Goal: Find specific page/section: Find specific page/section

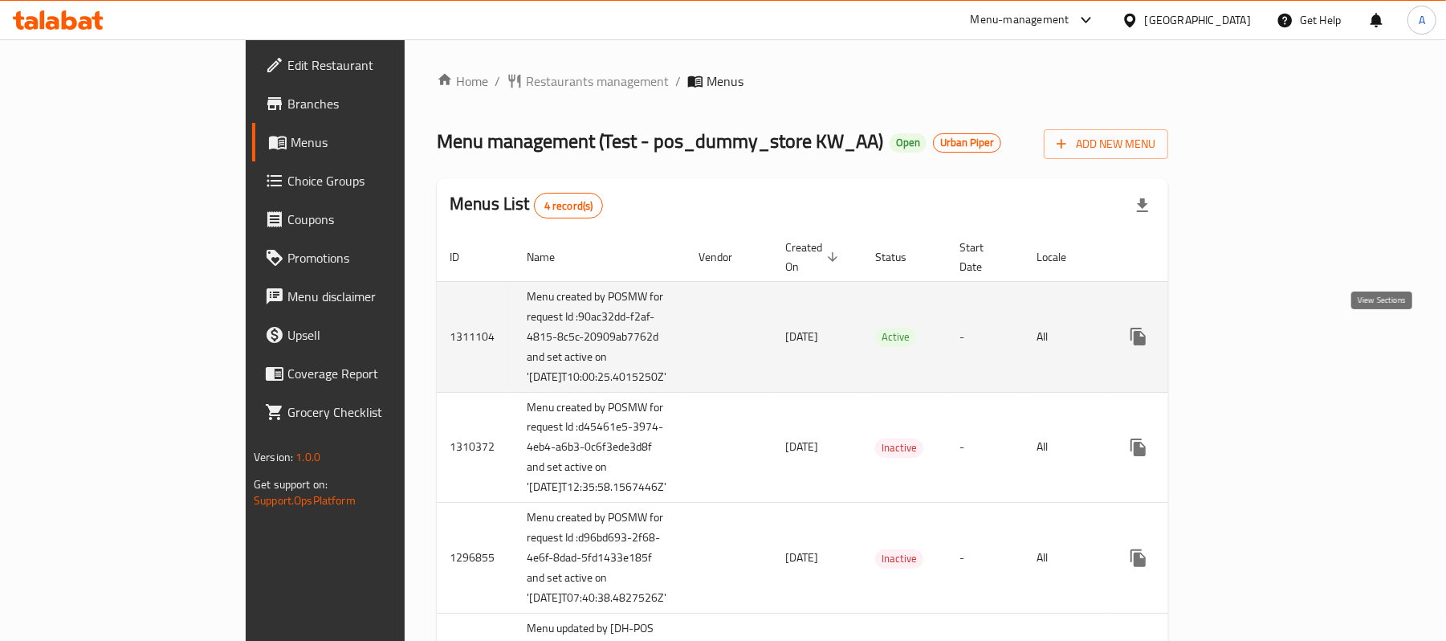
click at [1263, 342] on icon "enhanced table" at bounding box center [1253, 336] width 19 height 19
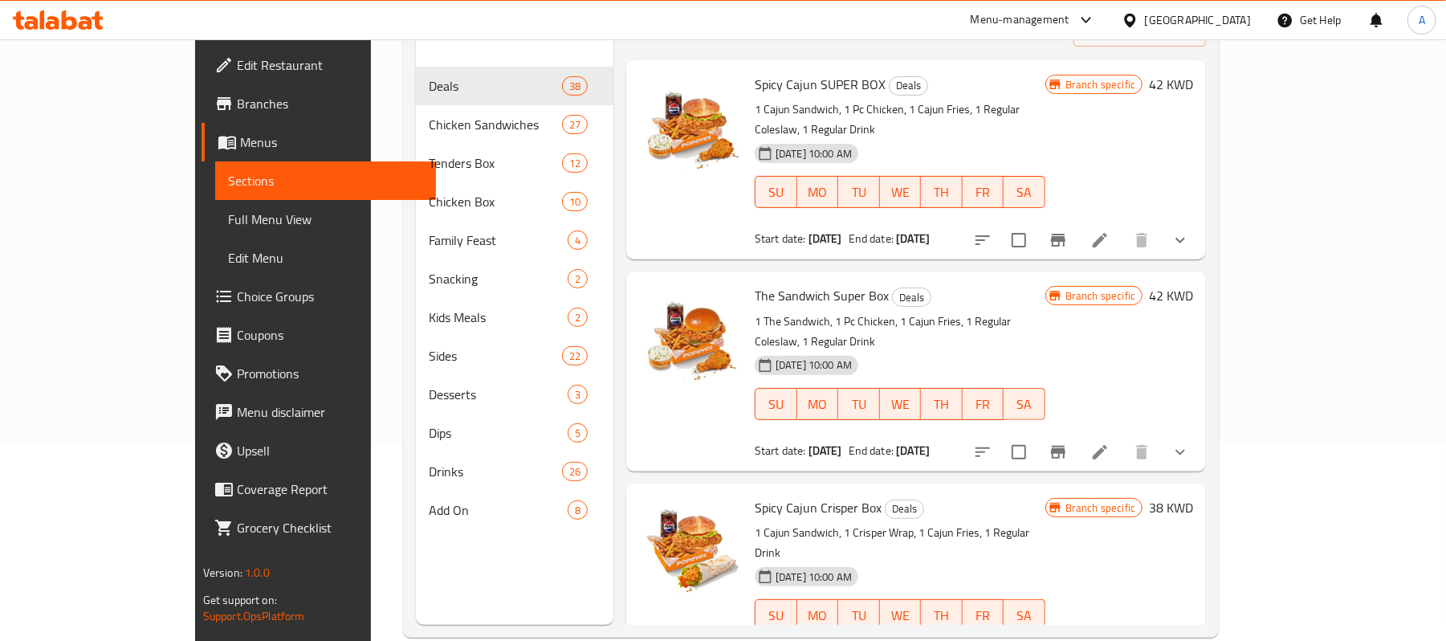
scroll to position [226, 0]
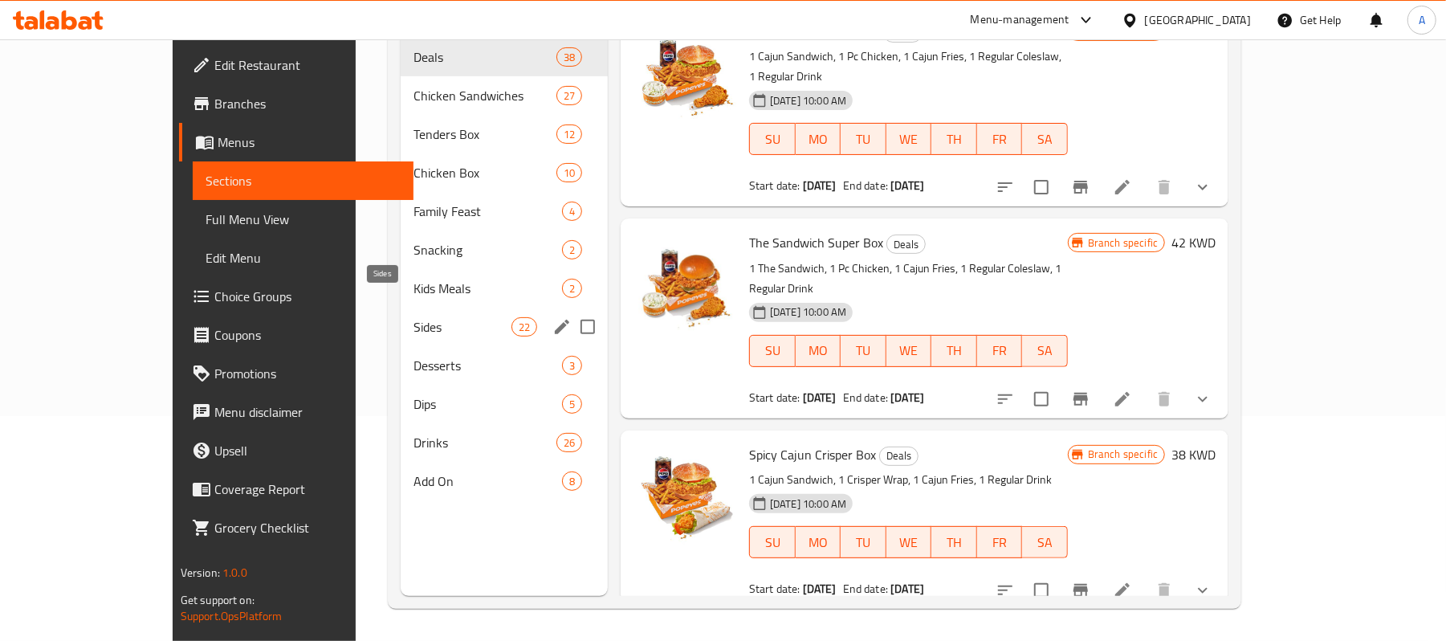
click at [413, 317] on span "Sides" at bounding box center [461, 326] width 97 height 19
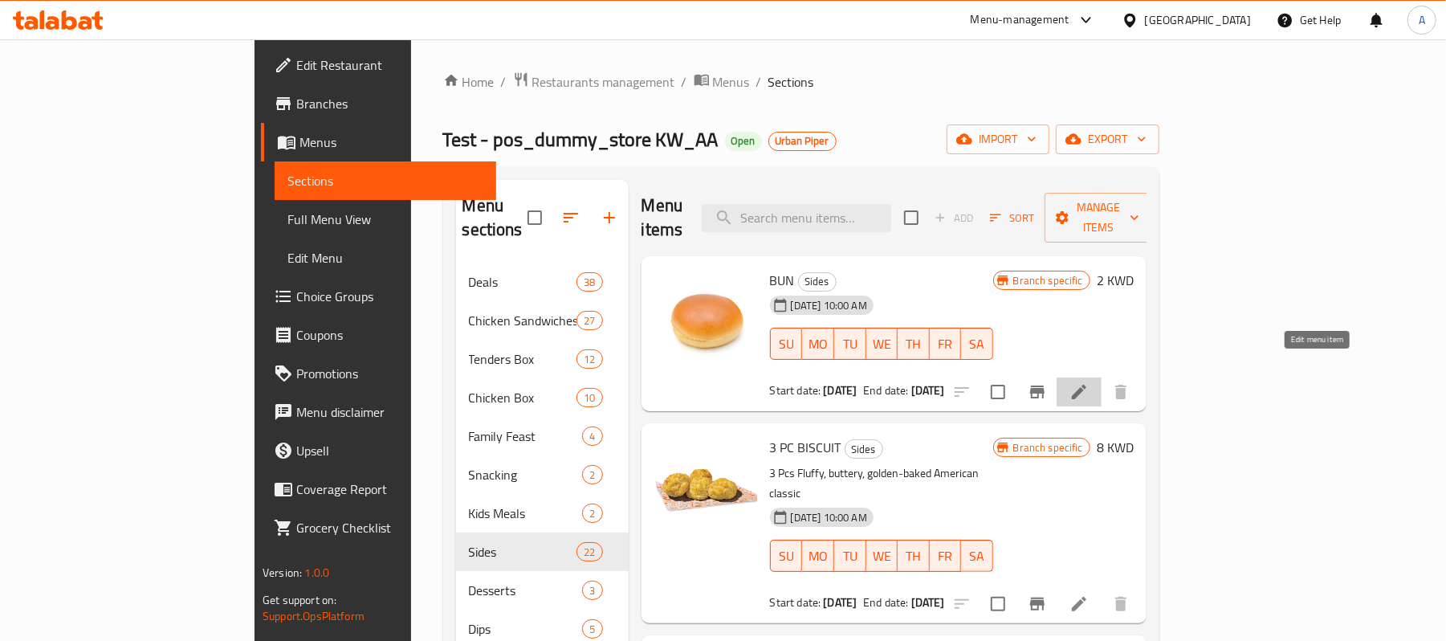
click at [1088, 382] on icon at bounding box center [1078, 391] width 19 height 19
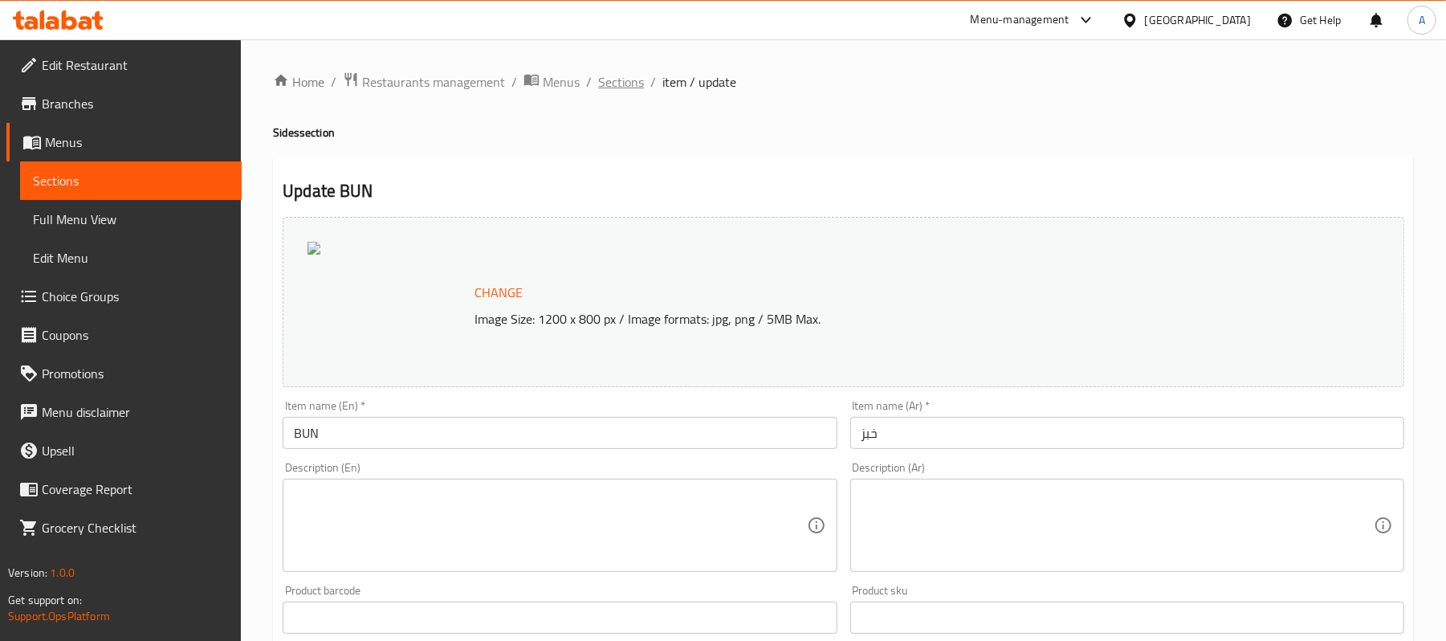
click at [620, 78] on span "Sections" at bounding box center [621, 81] width 46 height 19
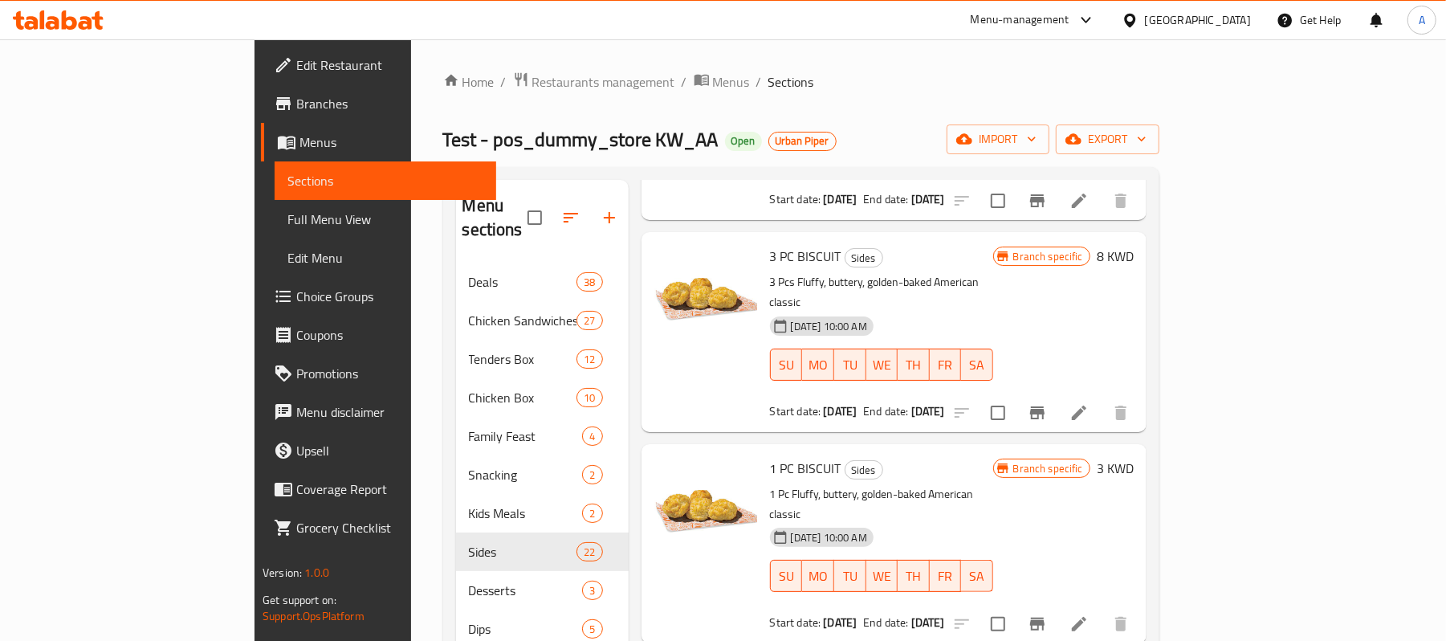
scroll to position [214, 0]
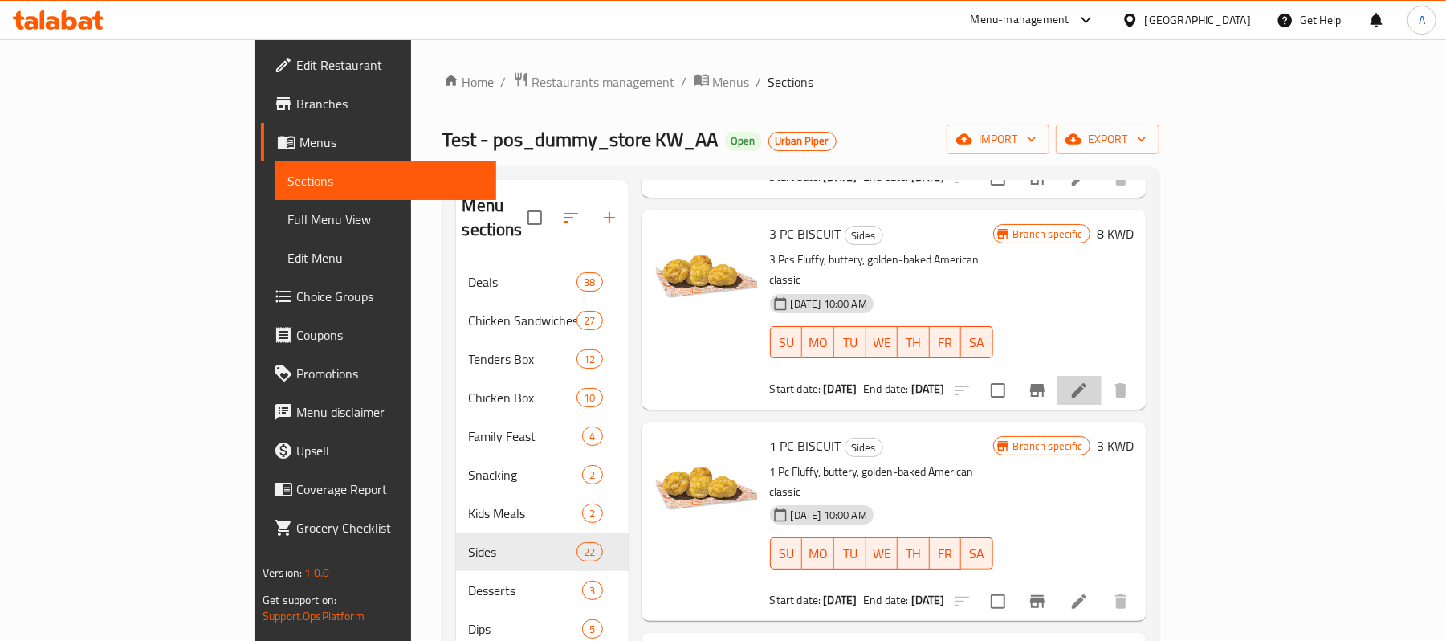
click at [1101, 376] on li at bounding box center [1078, 390] width 45 height 29
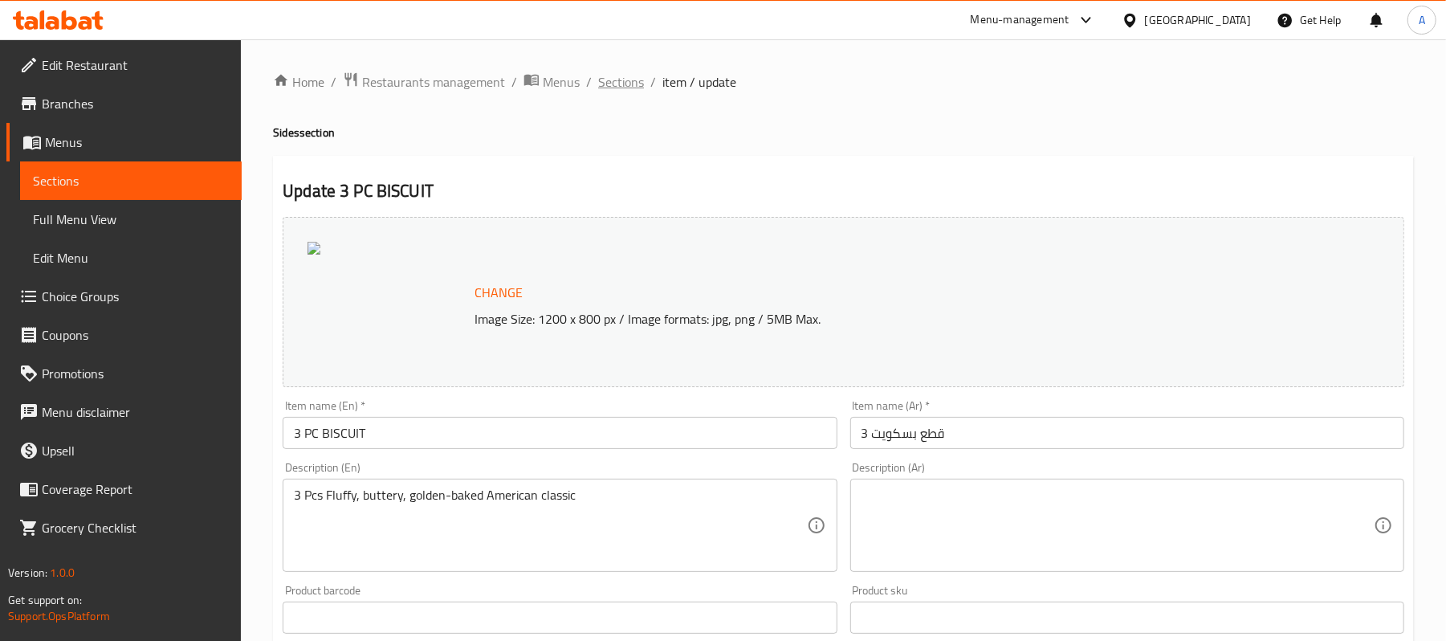
click at [605, 75] on span "Sections" at bounding box center [621, 81] width 46 height 19
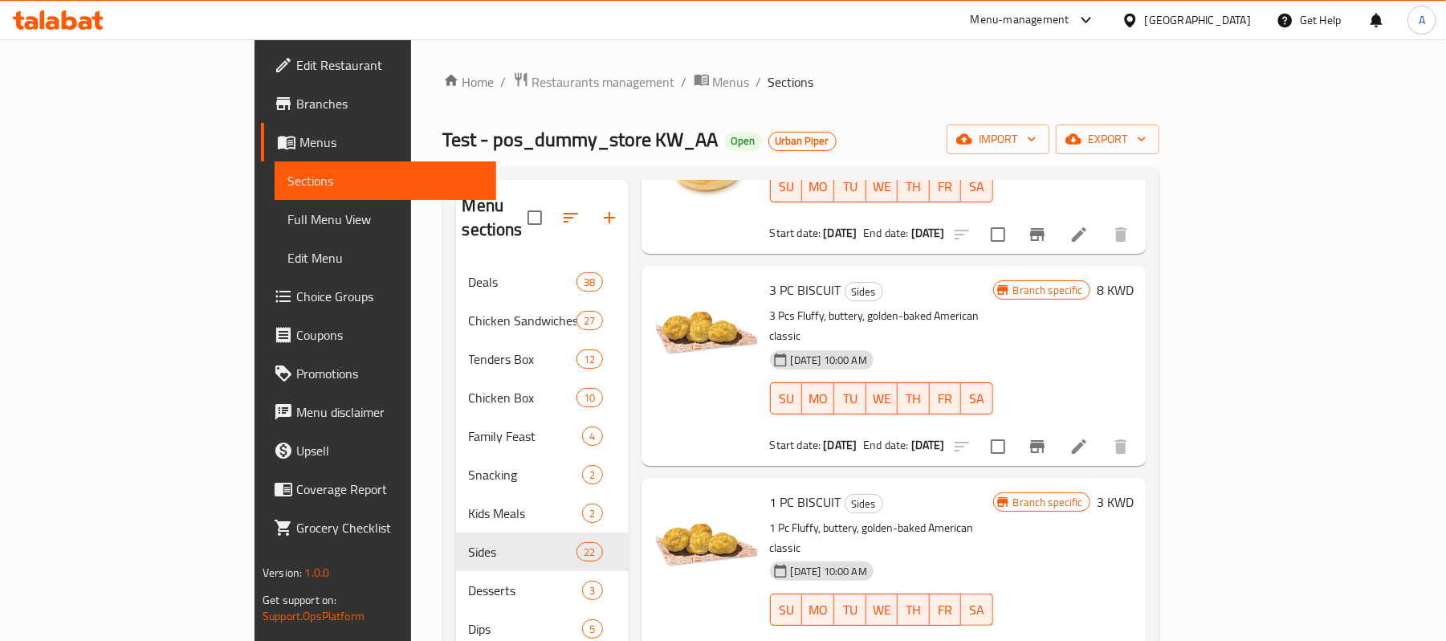
scroll to position [107, 0]
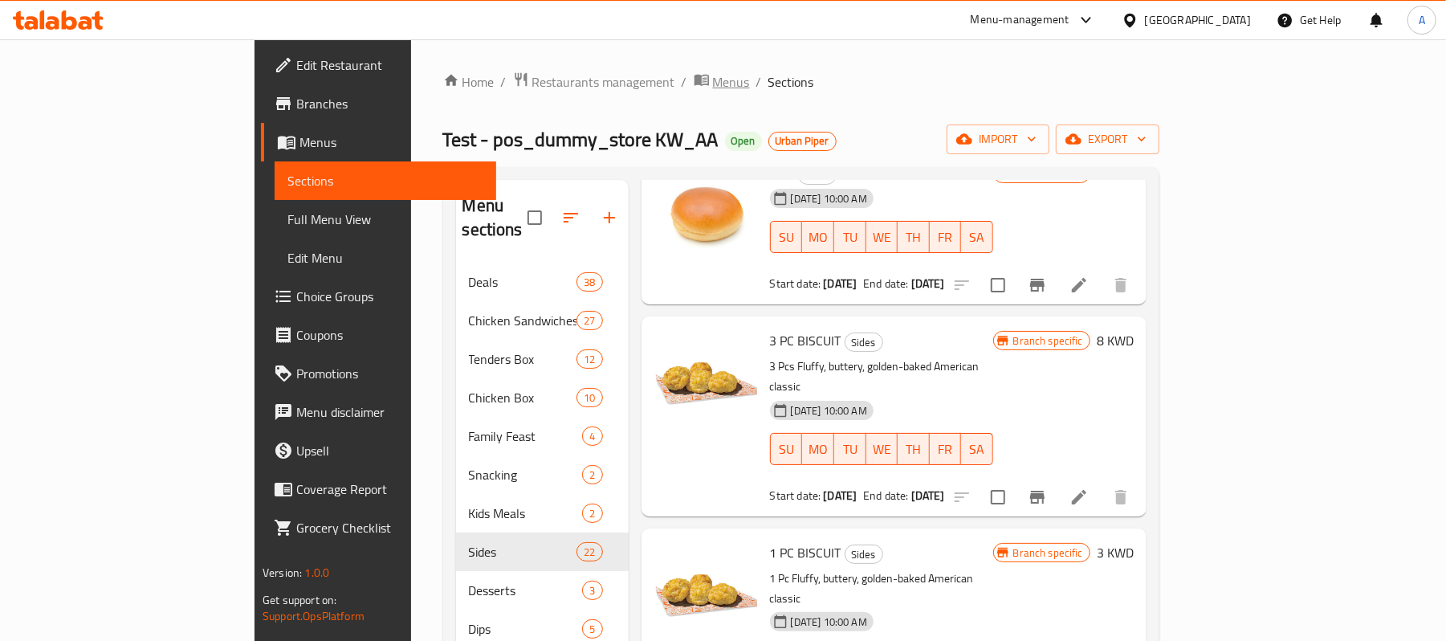
click at [713, 84] on span "Menus" at bounding box center [731, 81] width 37 height 19
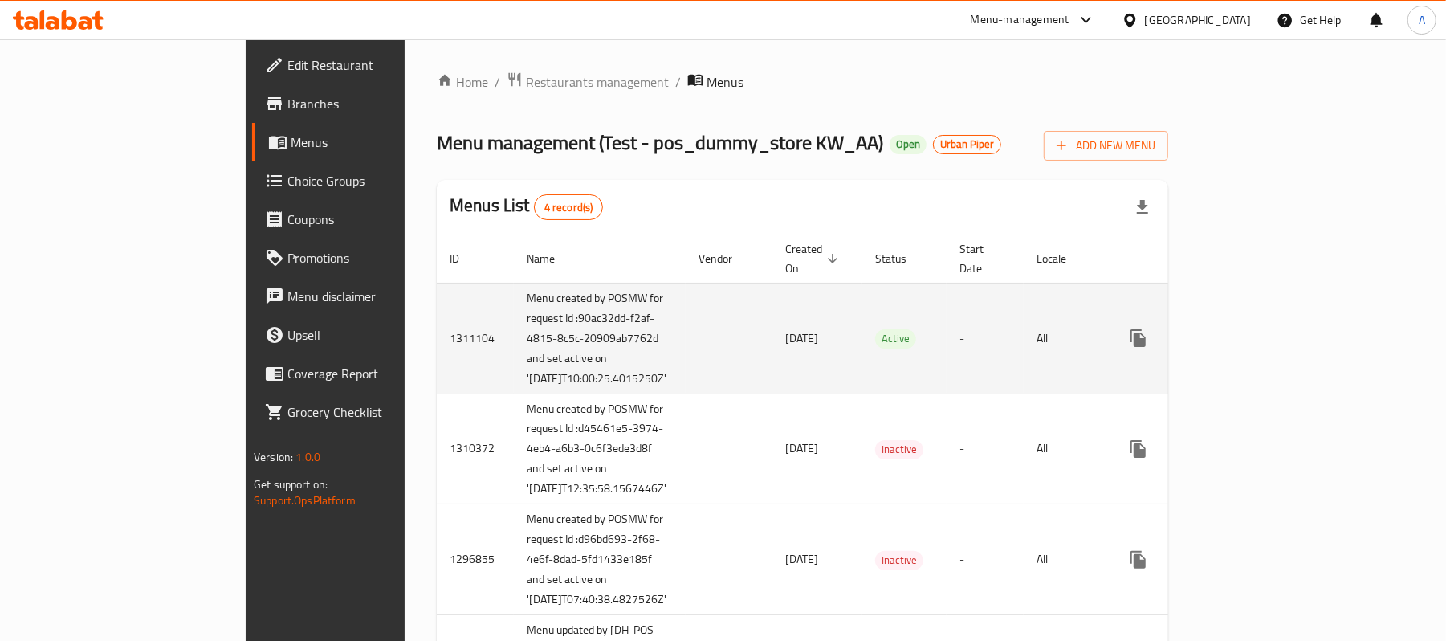
drag, startPoint x: 480, startPoint y: 402, endPoint x: 364, endPoint y: 411, distance: 116.7
click at [514, 393] on td "Menu created by POSMW for request Id :90ac32dd-f2af-4815-8c5c-20909ab7762d and …" at bounding box center [600, 338] width 172 height 111
click at [514, 364] on td "Menu created by POSMW for request Id :90ac32dd-f2af-4815-8c5c-20909ab7762d and …" at bounding box center [600, 338] width 172 height 111
drag, startPoint x: 448, startPoint y: 363, endPoint x: 376, endPoint y: 403, distance: 82.6
click at [514, 393] on td "Menu created by POSMW for request Id :90ac32dd-f2af-4815-8c5c-20909ab7762d and …" at bounding box center [600, 338] width 172 height 111
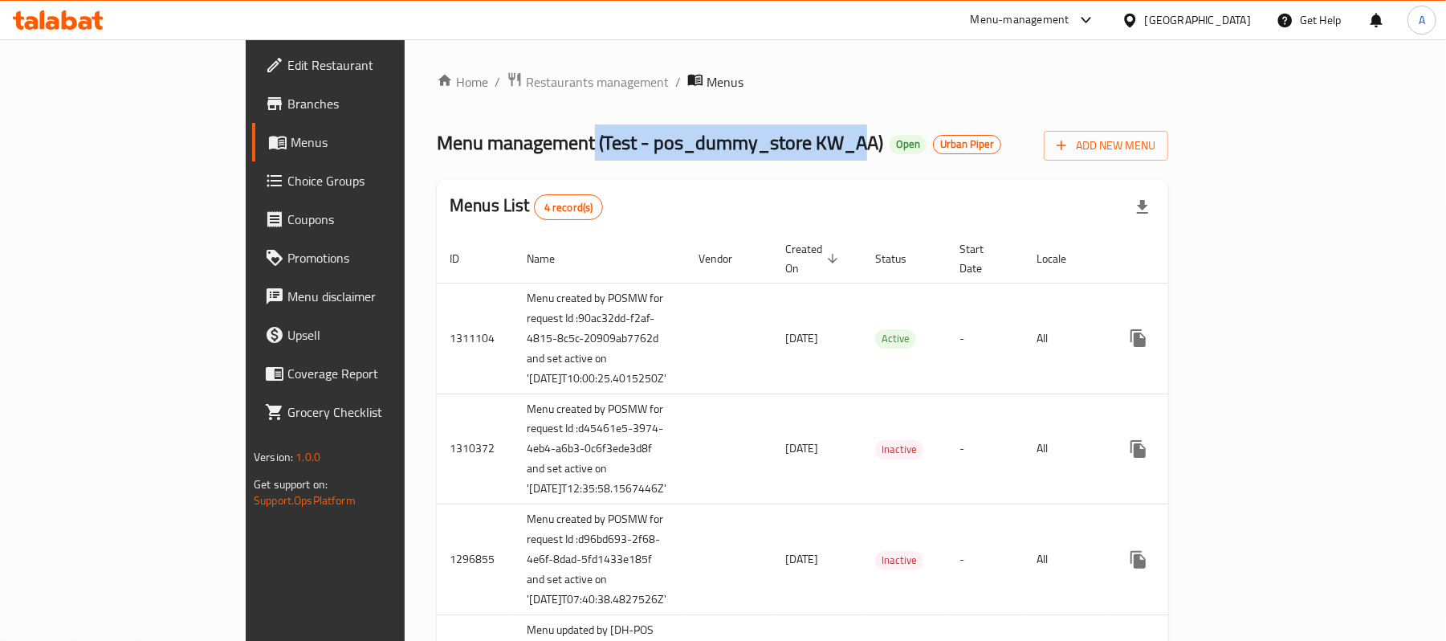
drag, startPoint x: 433, startPoint y: 146, endPoint x: 710, endPoint y: 155, distance: 276.2
click at [710, 155] on span "Menu management ( Test - pos_dummy_store KW_AA )" at bounding box center [660, 142] width 446 height 36
click at [526, 87] on span "Restaurants management" at bounding box center [597, 81] width 143 height 19
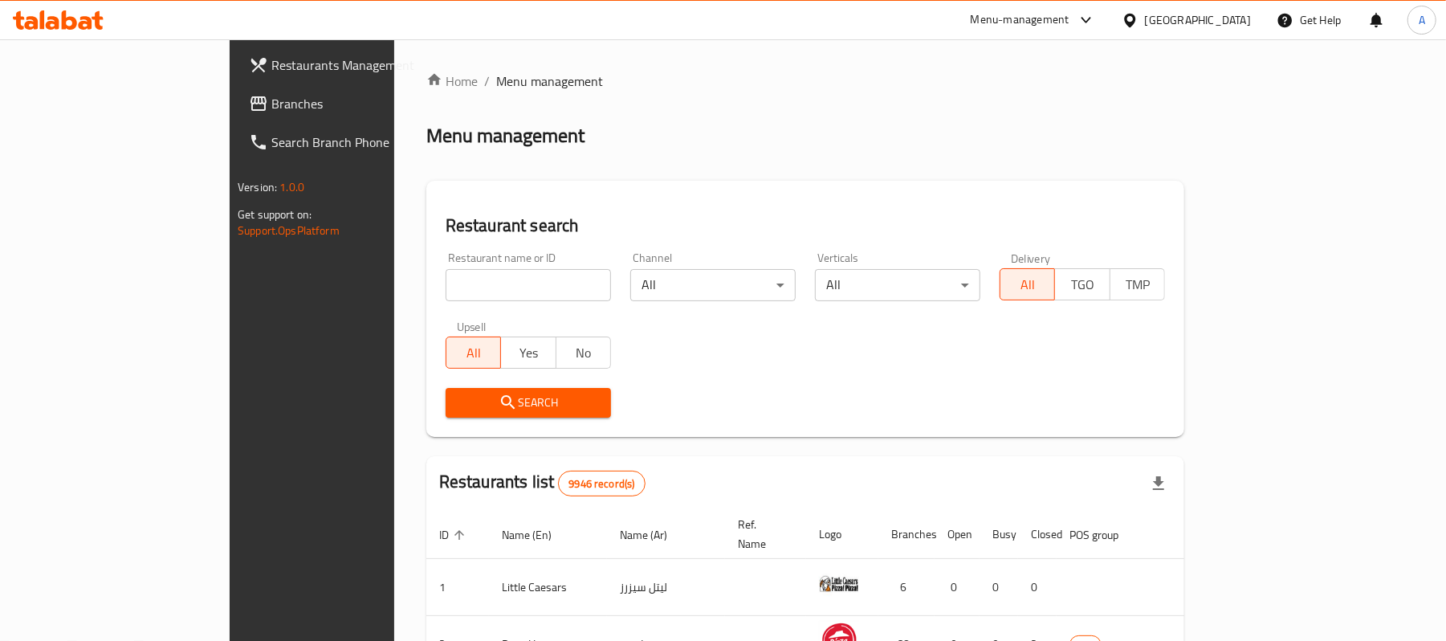
click at [426, 308] on div "Home / Menu management Menu management Restaurant search Restaurant name or ID …" at bounding box center [805, 574] width 758 height 1007
click at [445, 281] on input "search" at bounding box center [527, 285] width 165 height 32
paste input "17933"
click button "Search" at bounding box center [527, 403] width 165 height 30
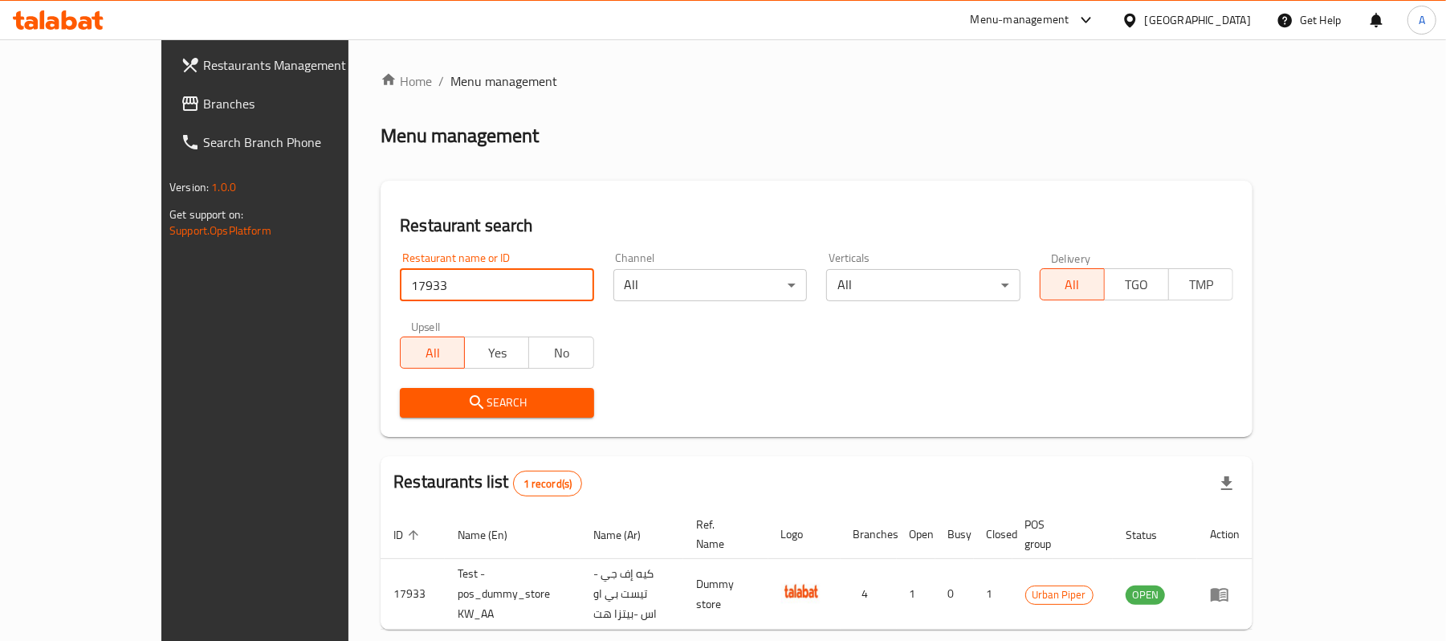
click at [400, 286] on input "17933" at bounding box center [496, 285] width 193 height 32
click at [400, 291] on input "17933" at bounding box center [496, 285] width 193 height 32
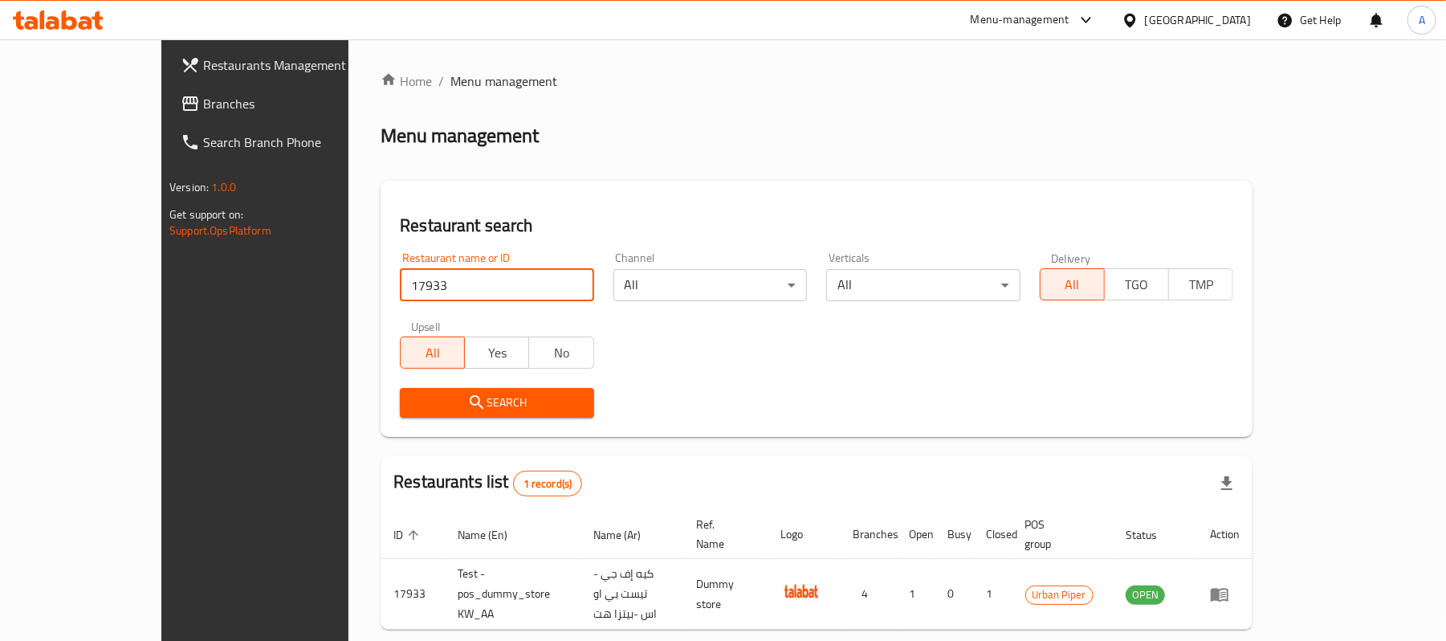
click at [400, 291] on input "17933" at bounding box center [496, 285] width 193 height 32
type input "ن"
click button "Search" at bounding box center [496, 403] width 193 height 30
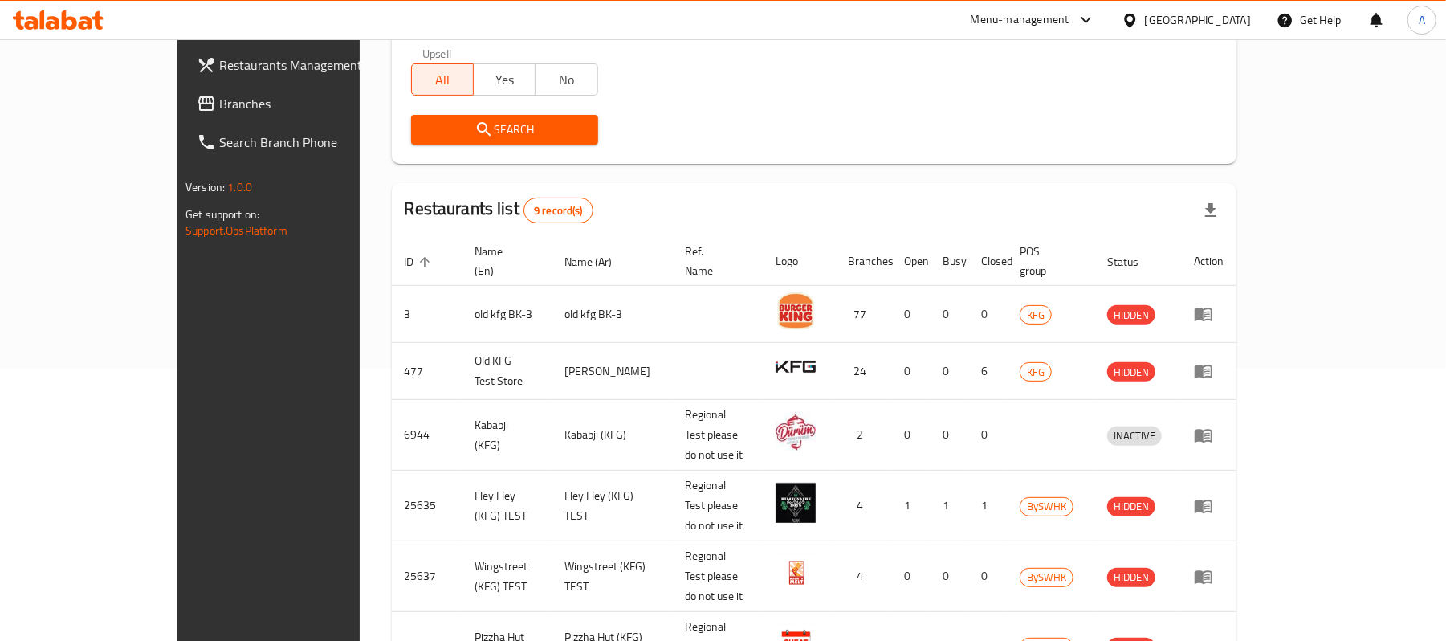
scroll to position [180, 0]
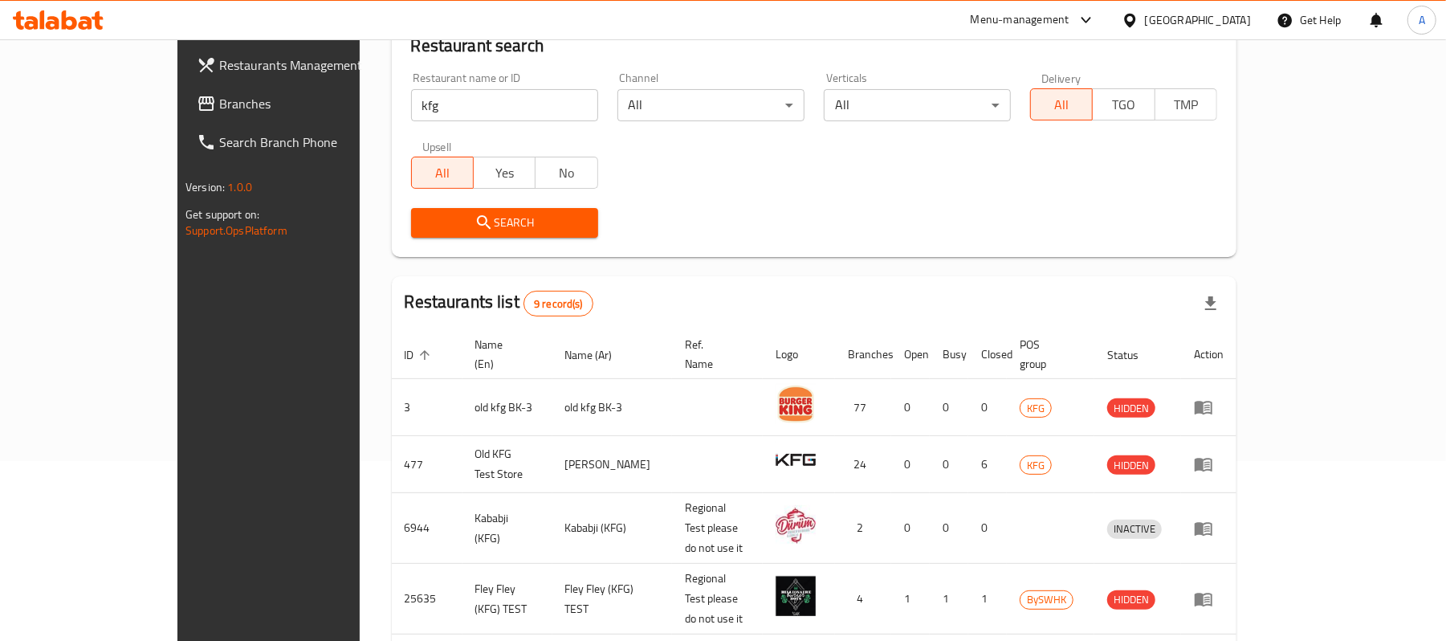
click at [411, 100] on input "kfg" at bounding box center [504, 105] width 187 height 32
click button "Search" at bounding box center [504, 223] width 187 height 30
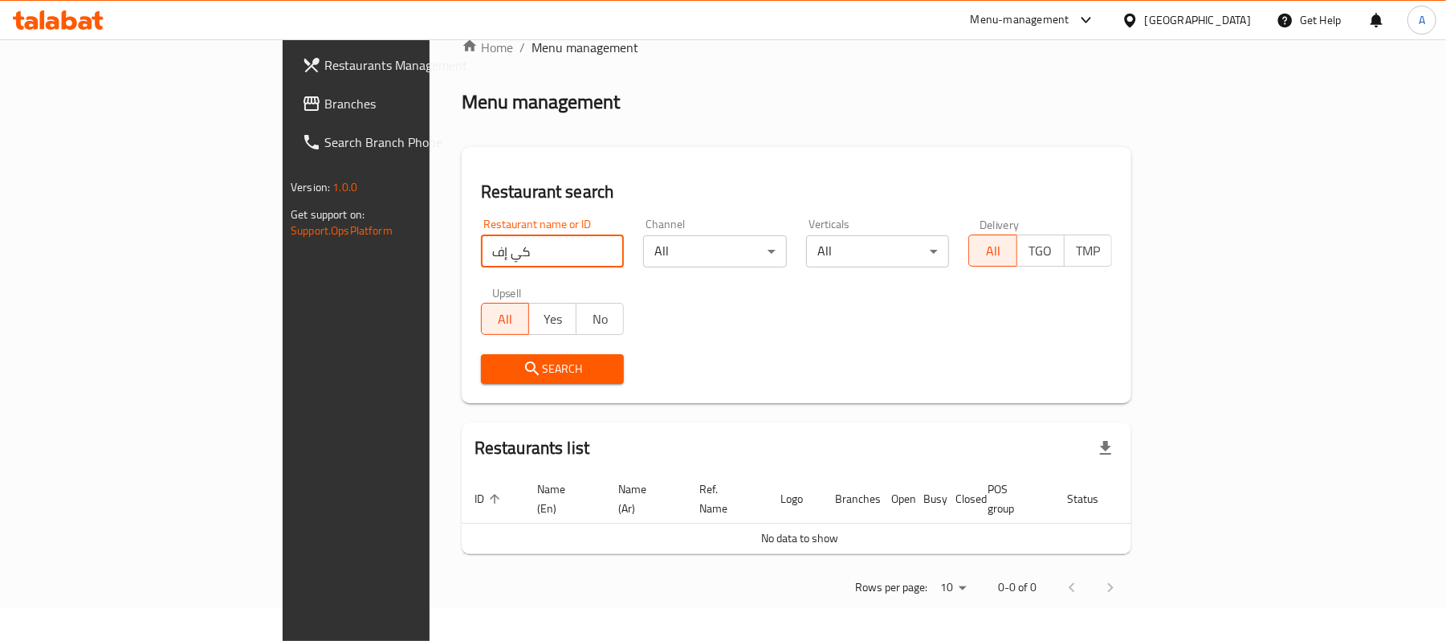
scroll to position [16, 0]
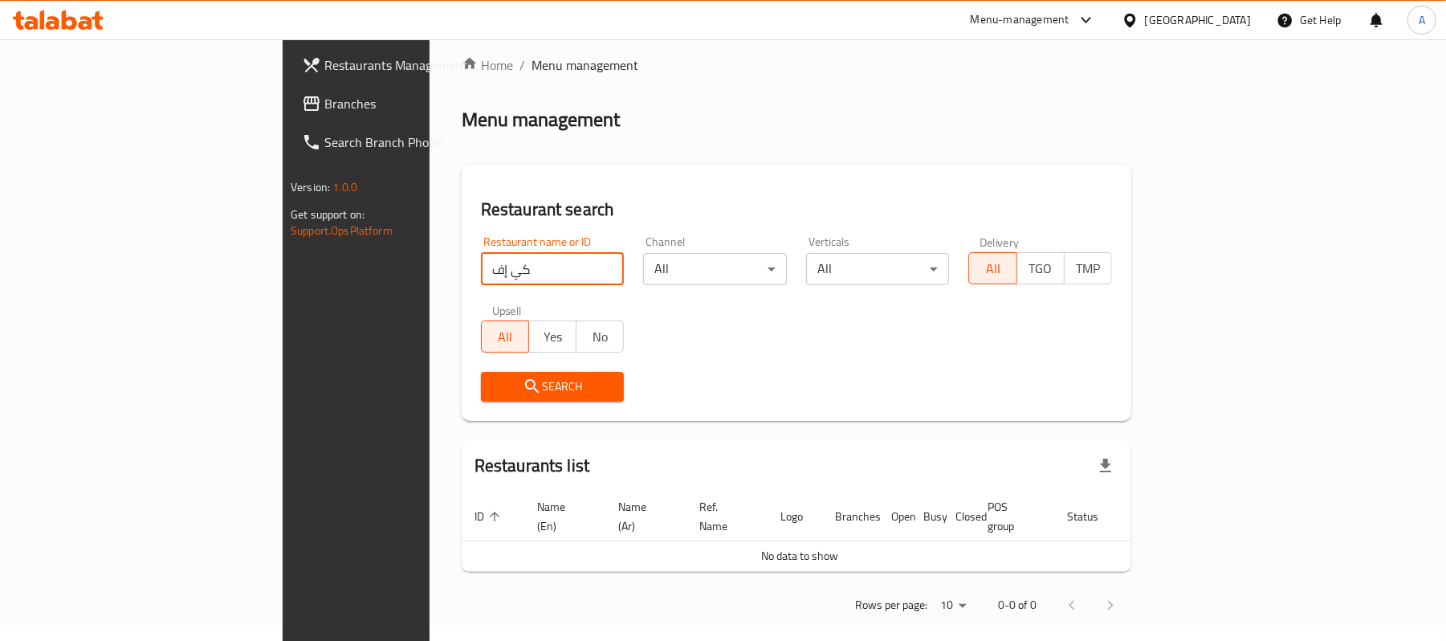
click at [481, 276] on input "كي إف" at bounding box center [553, 269] width 144 height 32
click at [481, 275] on input "كي إف" at bounding box center [553, 269] width 144 height 32
click at [530, 270] on input "كي إف" at bounding box center [553, 269] width 144 height 32
drag, startPoint x: 534, startPoint y: 271, endPoint x: 555, endPoint y: 268, distance: 21.9
click at [551, 270] on input "ي إف" at bounding box center [553, 269] width 144 height 32
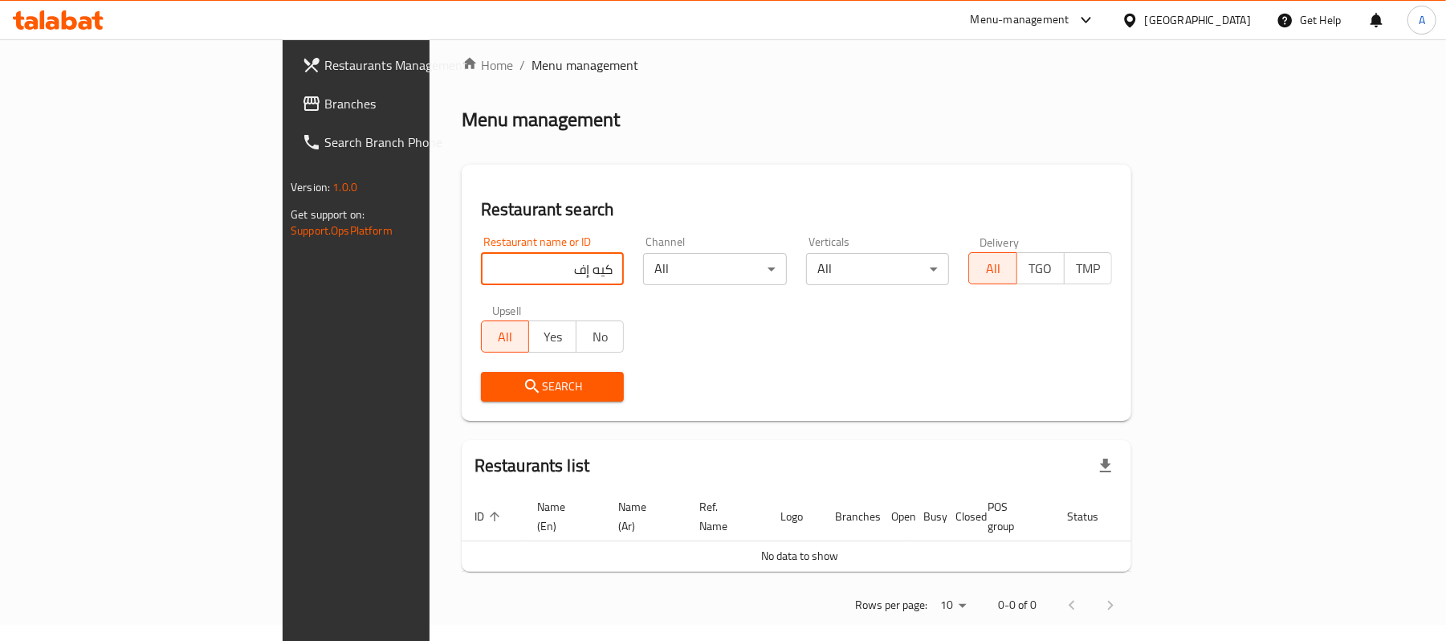
click button "Search" at bounding box center [553, 387] width 144 height 30
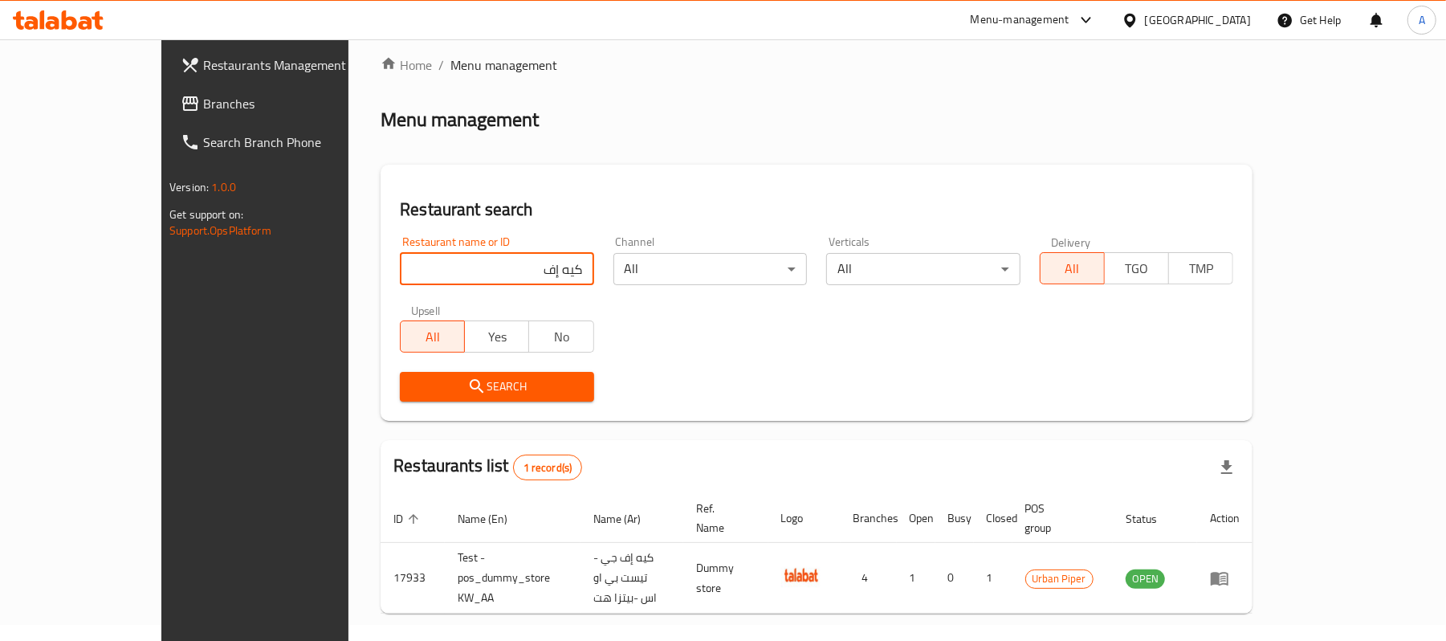
scroll to position [45, 0]
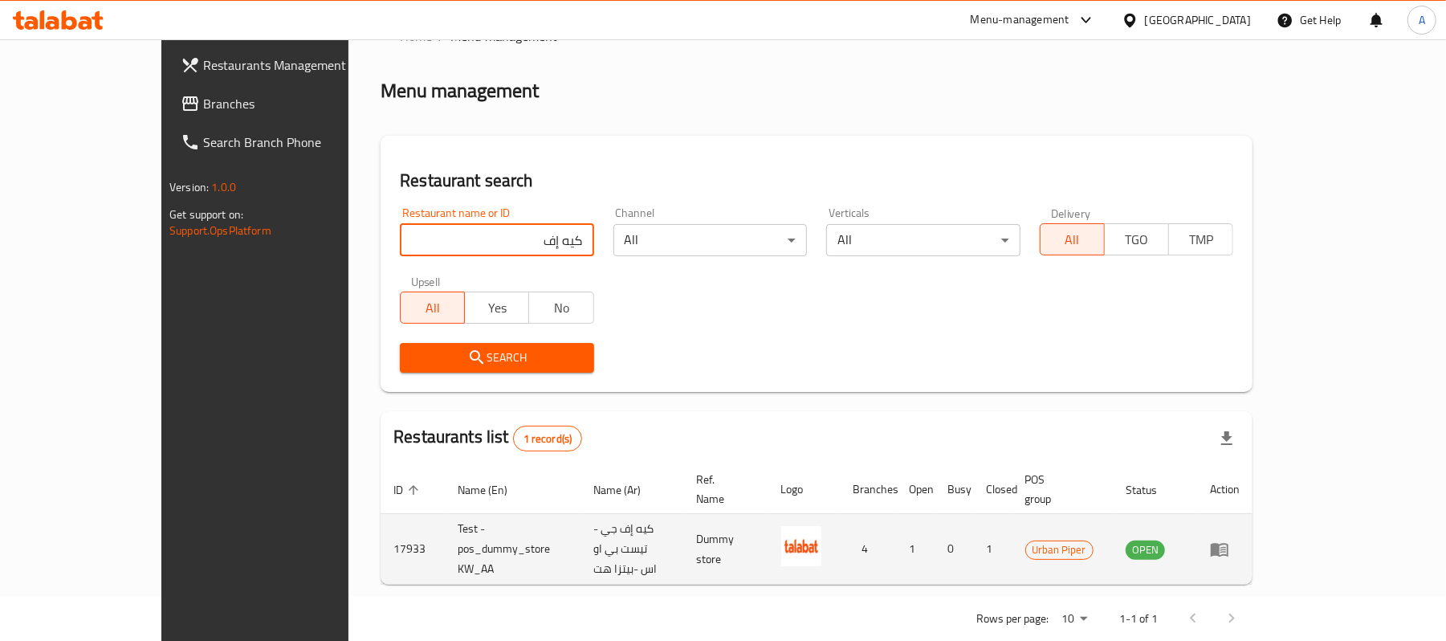
click at [580, 519] on td "كيه إف جي - تيست بي او اس -بيتزا هت" at bounding box center [631, 549] width 103 height 71
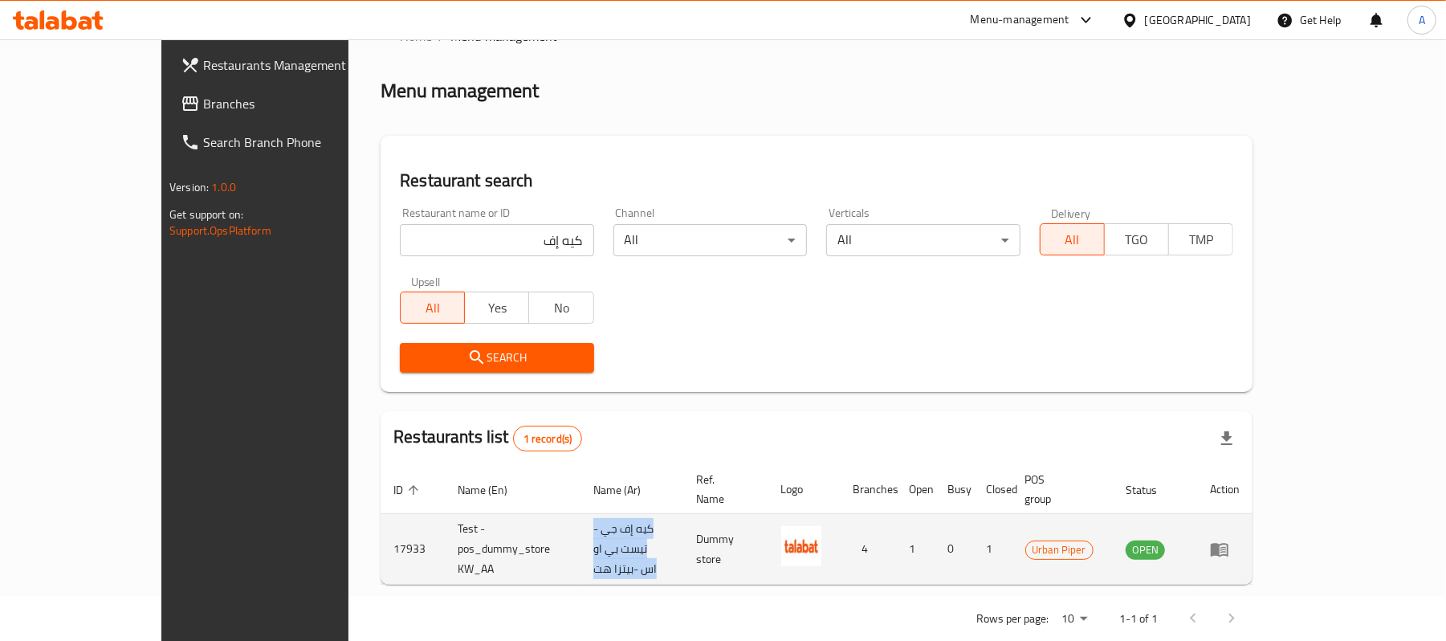
click at [580, 519] on td "كيه إف جي - تيست بي او اس -بيتزا هت" at bounding box center [631, 549] width 103 height 71
click at [494, 531] on td "Test - pos_dummy_store KW_AA" at bounding box center [513, 549] width 136 height 71
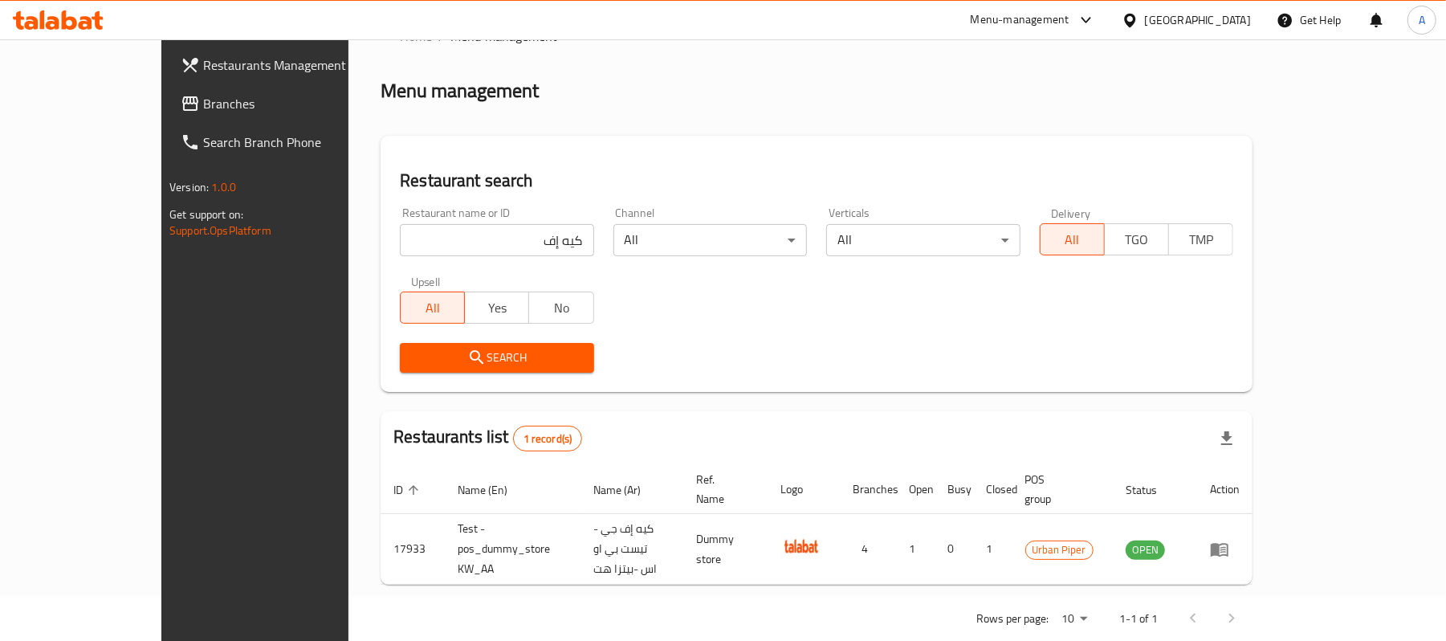
click at [437, 226] on input "كيه إف" at bounding box center [496, 240] width 193 height 32
click at [411, 254] on input "كيه إف" at bounding box center [496, 240] width 193 height 32
paste input "LFG- Test POS-Pizza Hut."
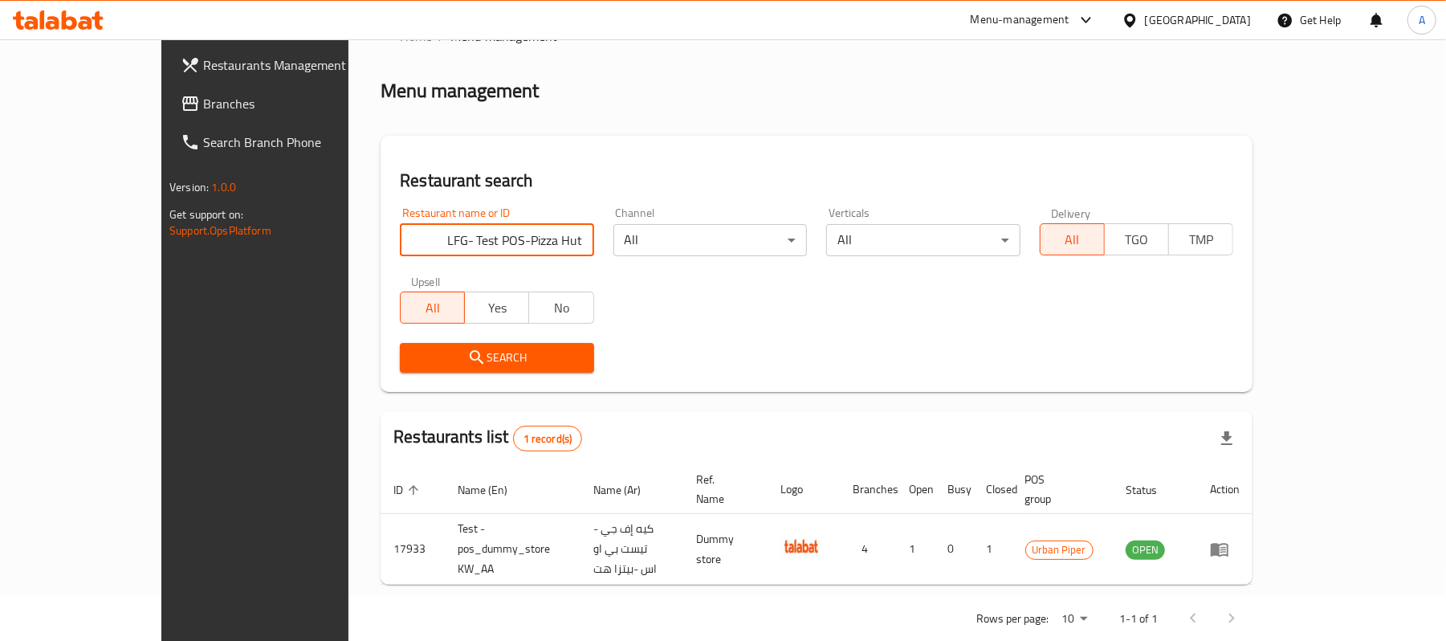
type input "LFG- Test POS-Pizza Hut"
click button "Search" at bounding box center [496, 358] width 193 height 30
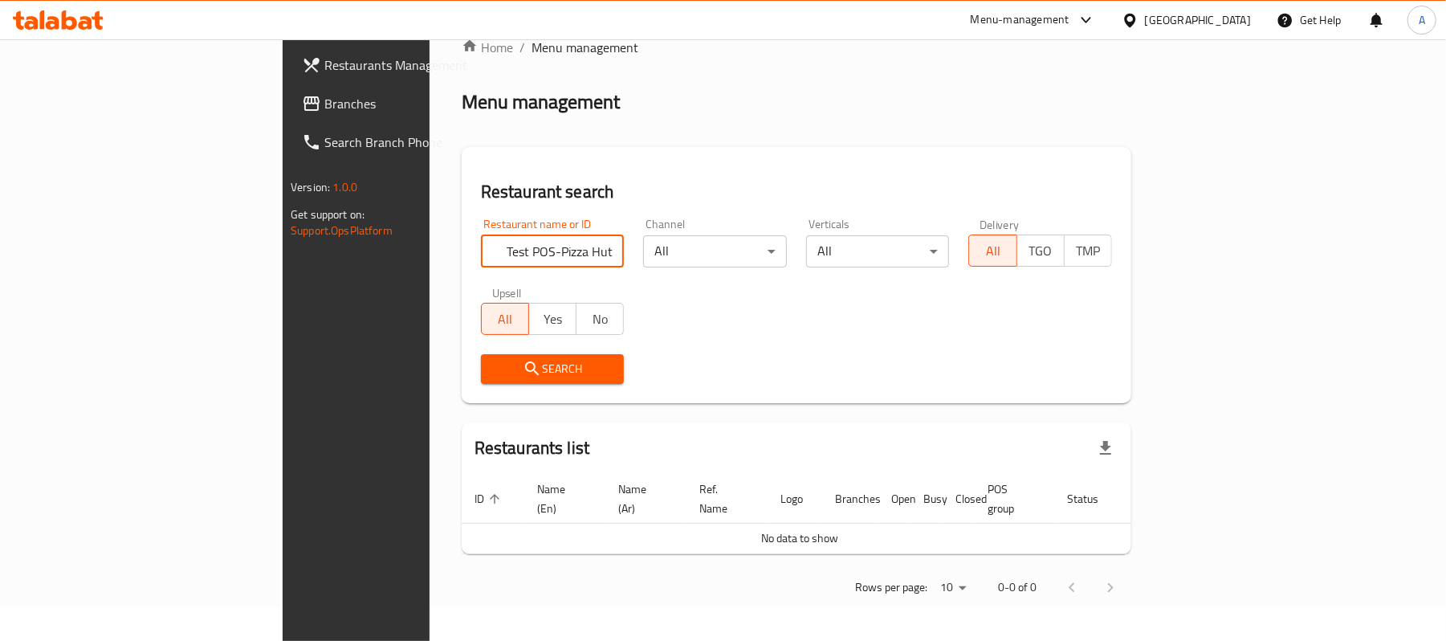
scroll to position [16, 0]
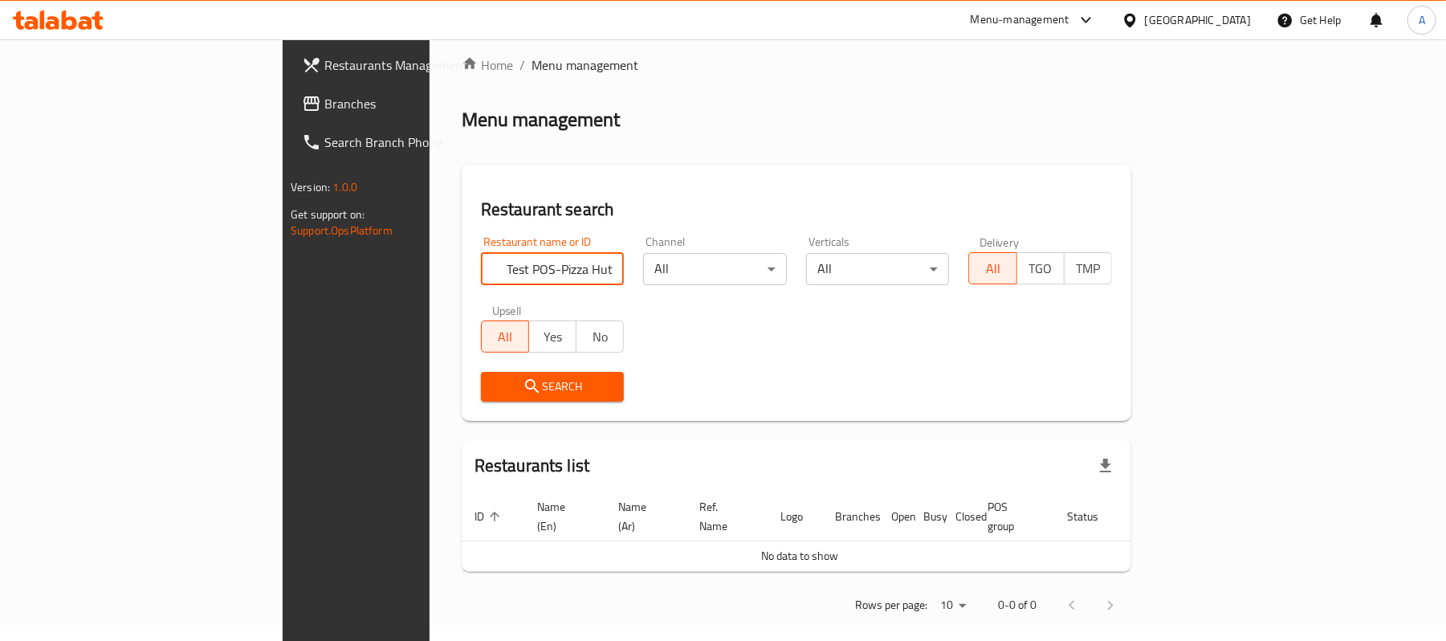
drag, startPoint x: 406, startPoint y: 265, endPoint x: 543, endPoint y: 274, distance: 137.5
click at [559, 270] on div "Restaurant name or ID LFG- Test POS-Pizza Hut Restaurant name or ID" at bounding box center [552, 260] width 163 height 68
click at [481, 270] on input "LFG- Test POS-Pizza Hut" at bounding box center [553, 269] width 144 height 32
type input ";"
type input "كيه إف"
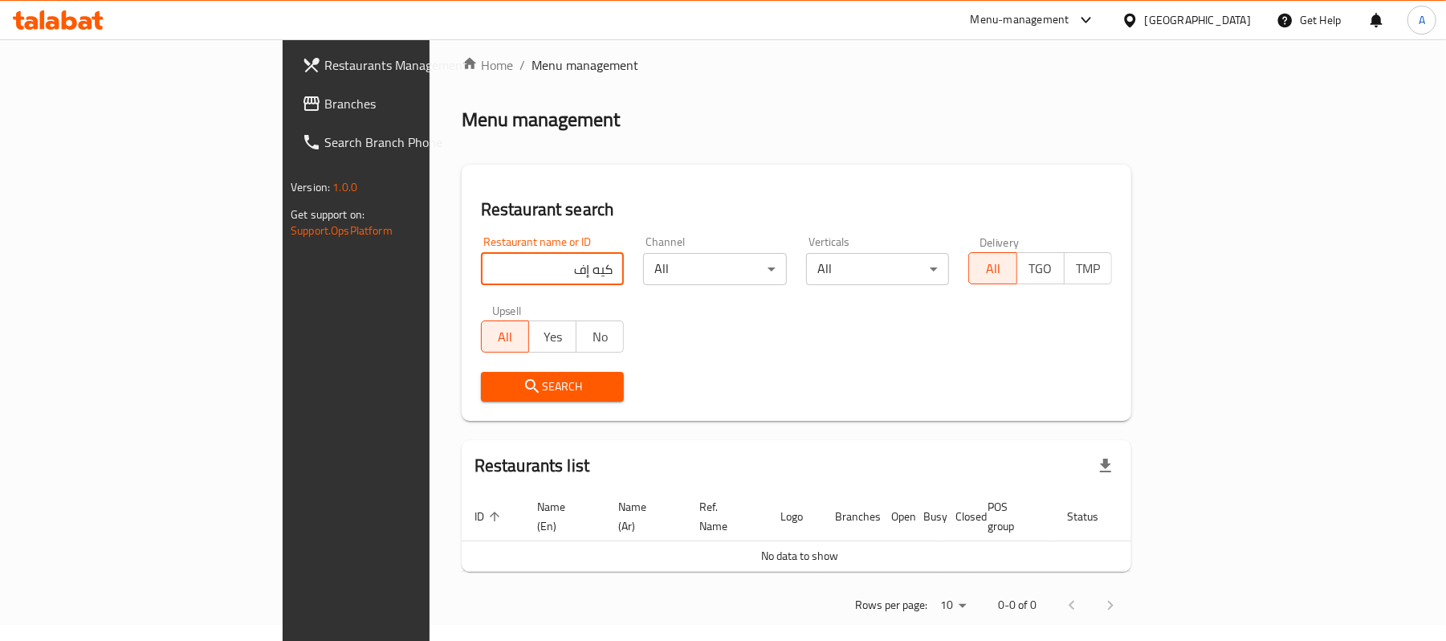
click button "Search" at bounding box center [553, 387] width 144 height 30
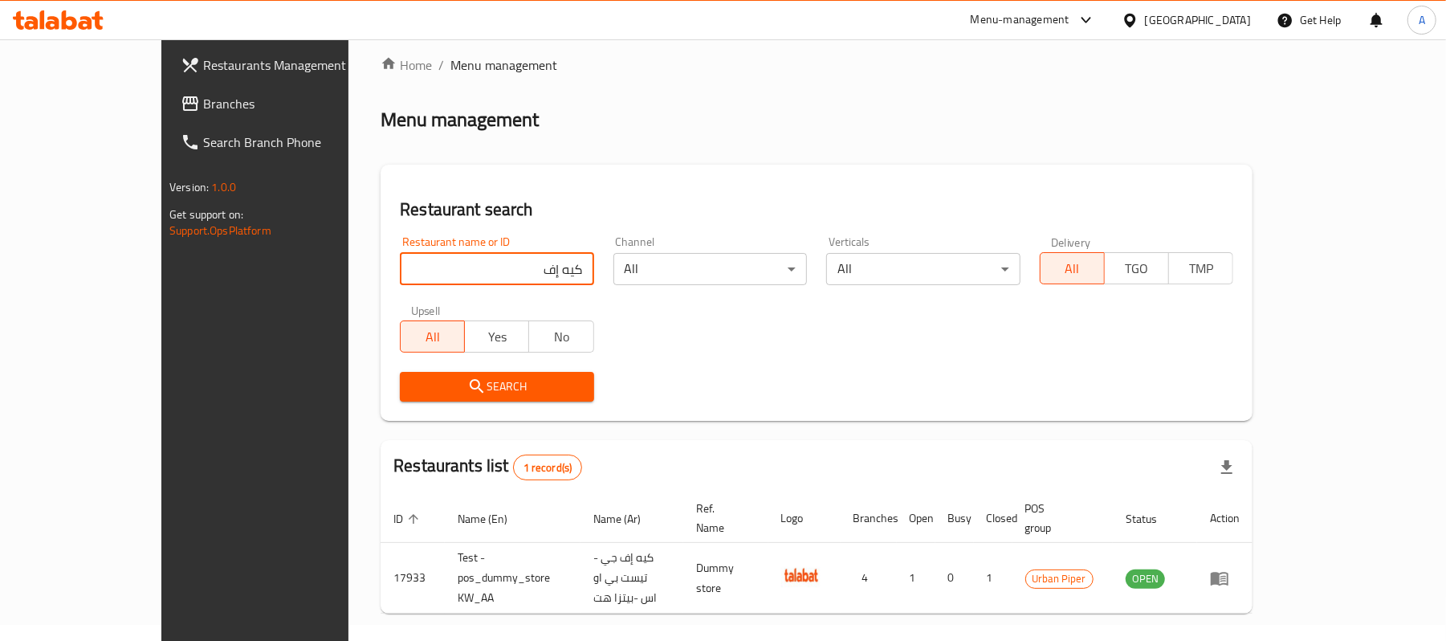
scroll to position [45, 0]
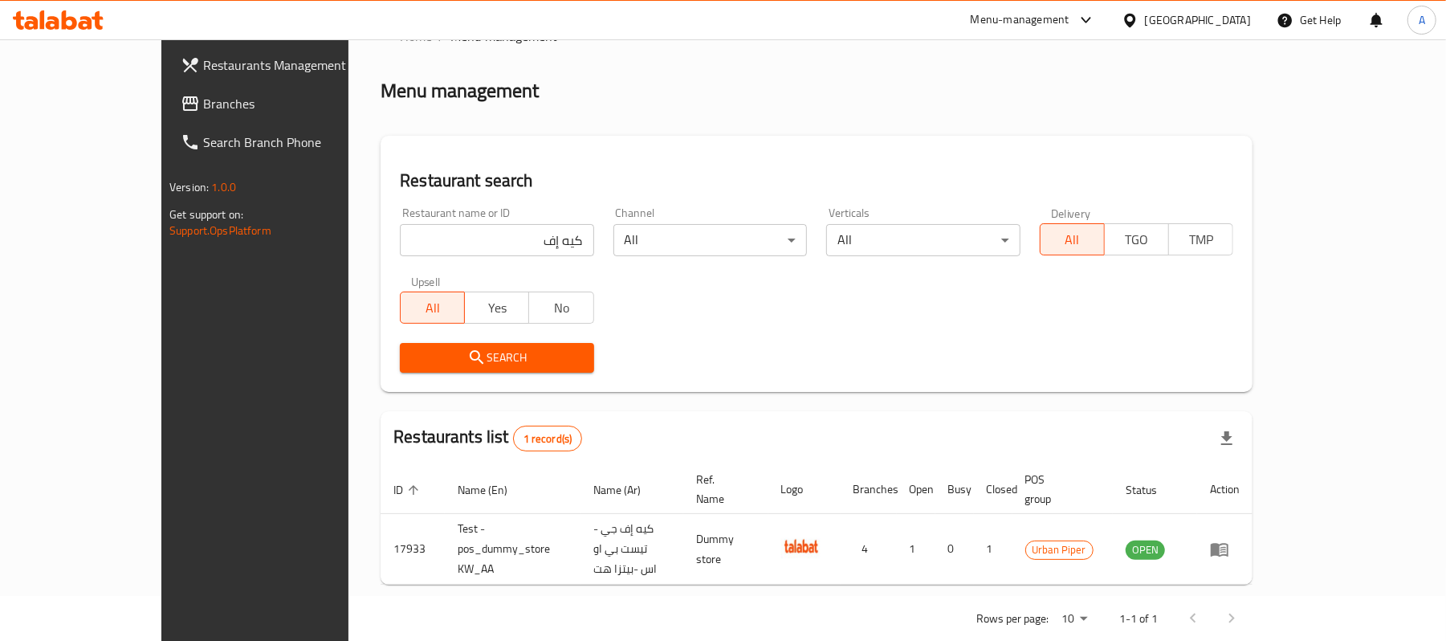
click at [451, 248] on input "كيه إف" at bounding box center [496, 240] width 193 height 32
click at [430, 242] on input "search" at bounding box center [496, 240] width 193 height 32
paste input "LFG- Test POS-Pizza Hut"
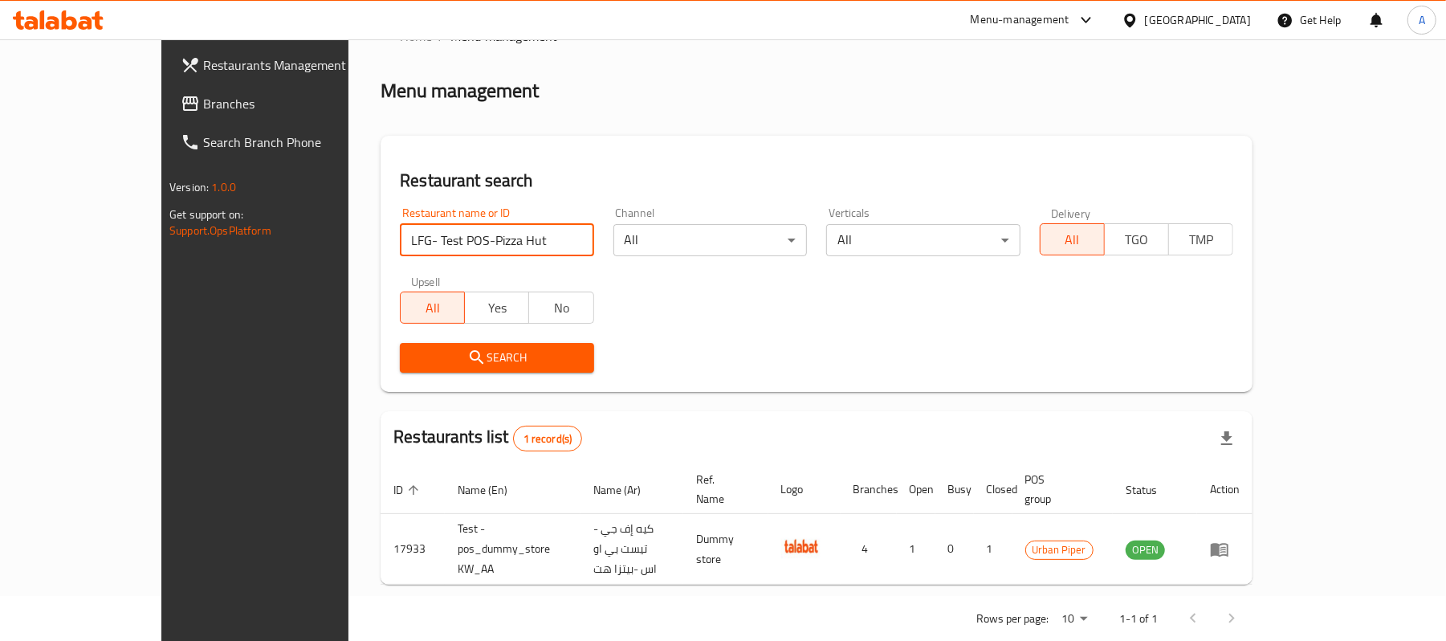
click button "Search" at bounding box center [496, 358] width 193 height 30
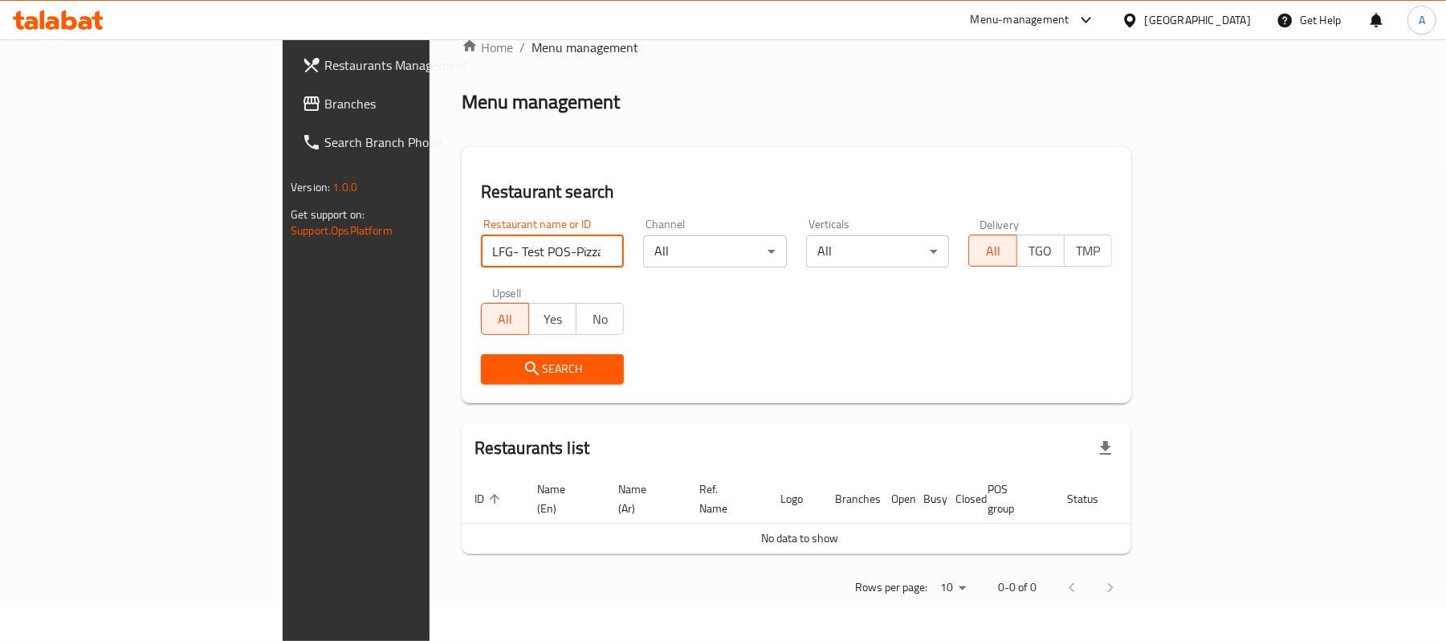
scroll to position [16, 0]
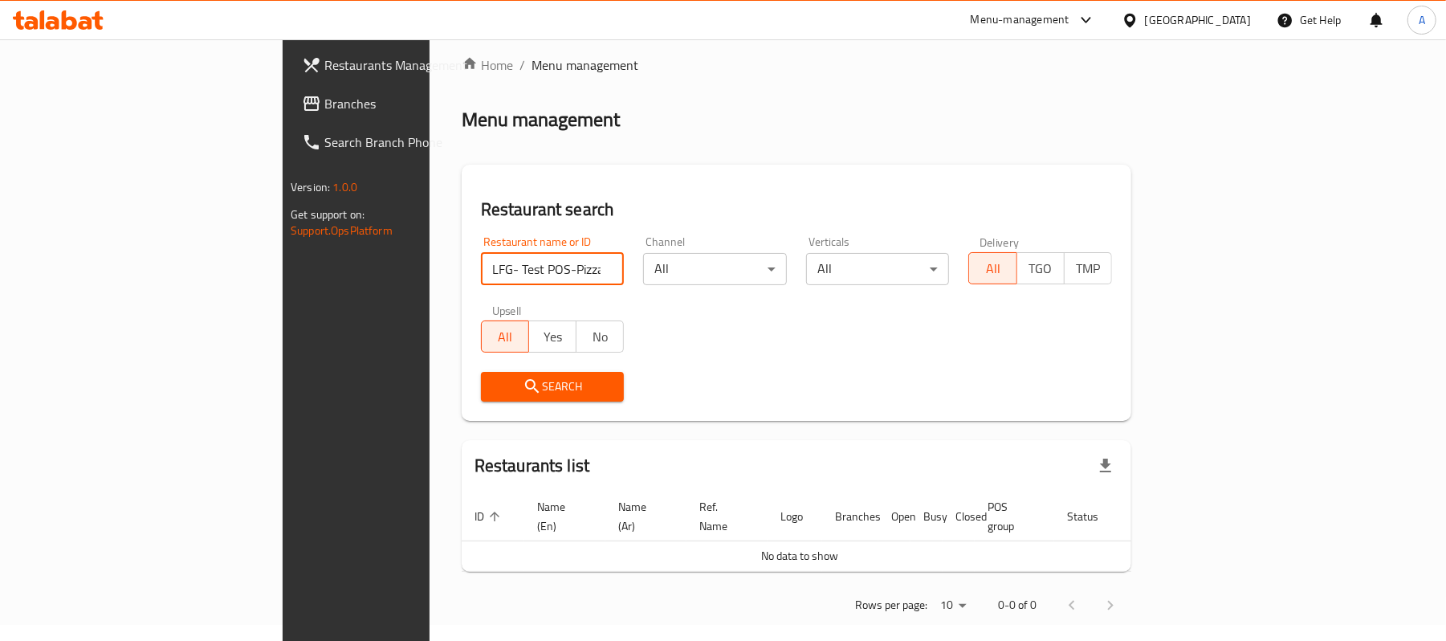
click at [492, 275] on input "LFG- Test POS-Pizza Hut" at bounding box center [553, 269] width 144 height 32
type input "كيه إف"
click button "Search" at bounding box center [553, 387] width 144 height 30
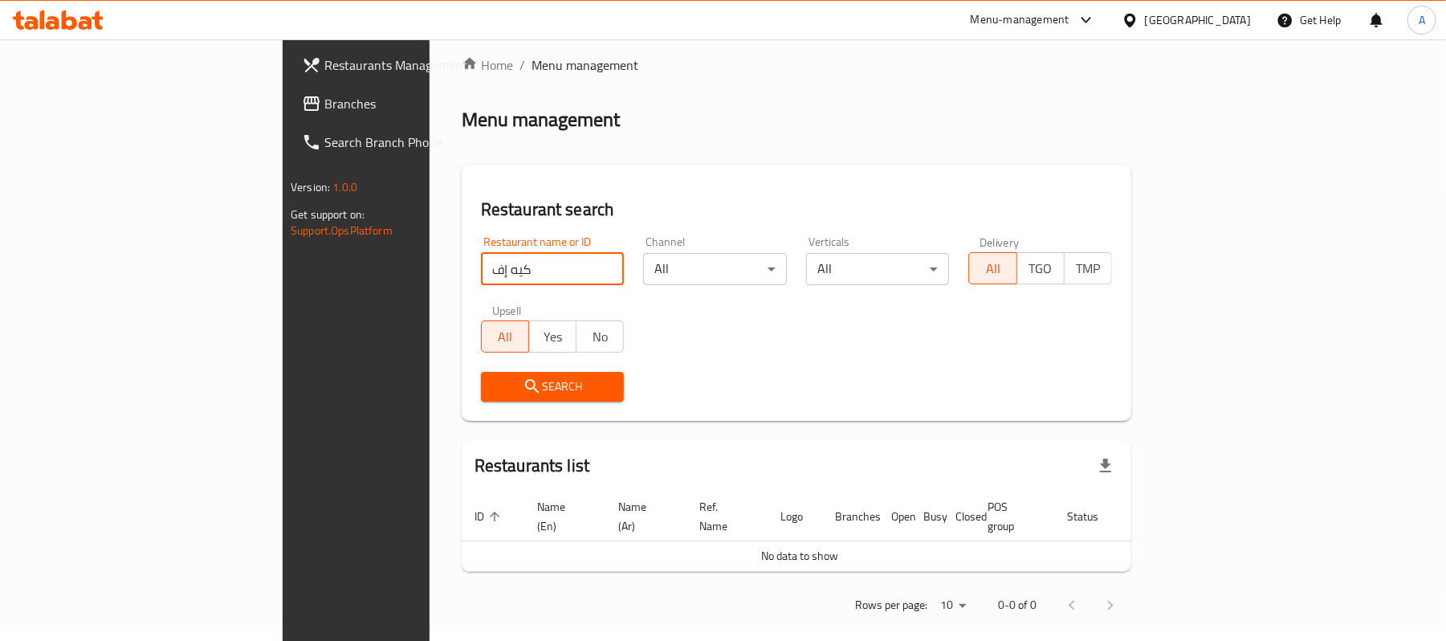
scroll to position [45, 0]
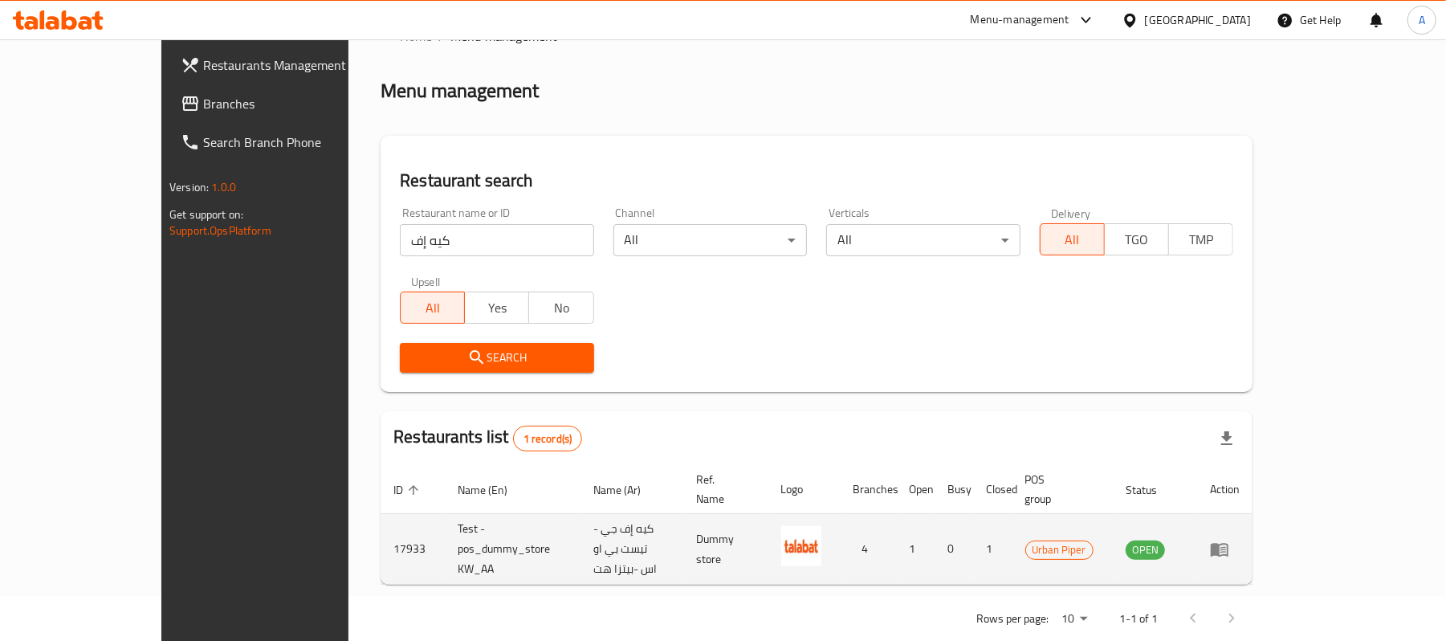
click at [445, 531] on td "Test - pos_dummy_store KW_AA" at bounding box center [513, 549] width 136 height 71
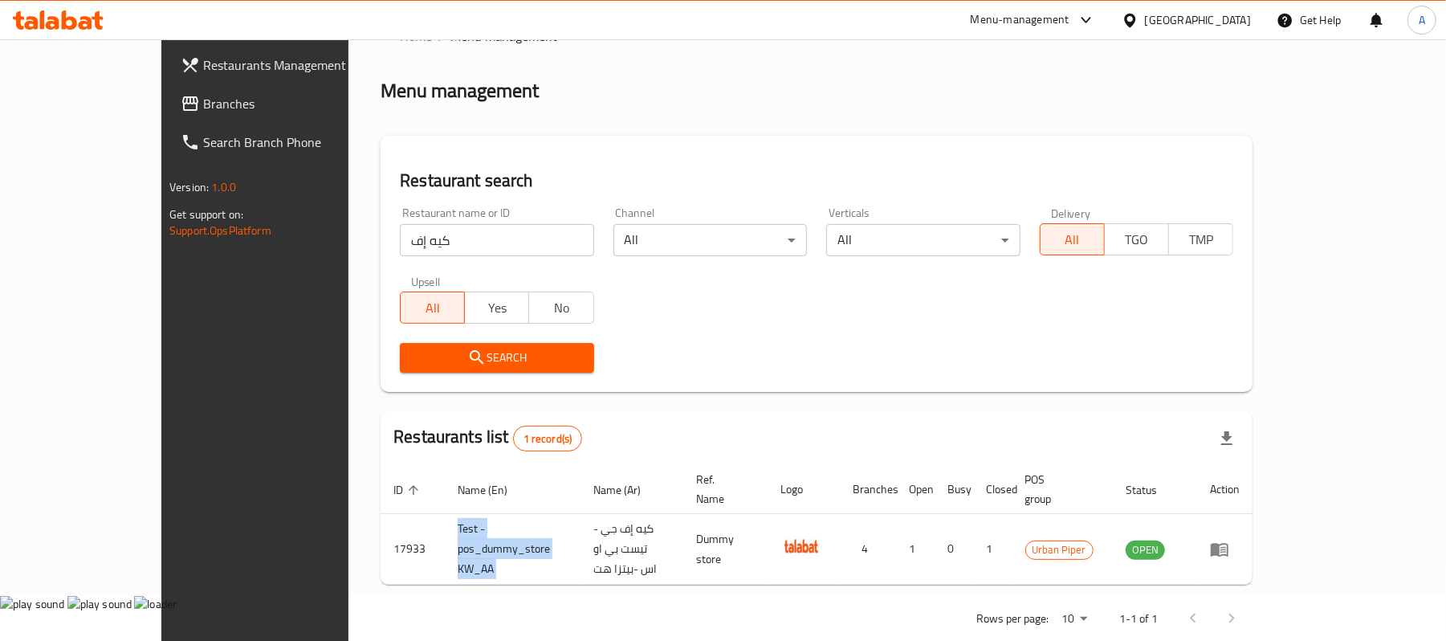
copy td "Test - pos_dummy_store KW_AA"
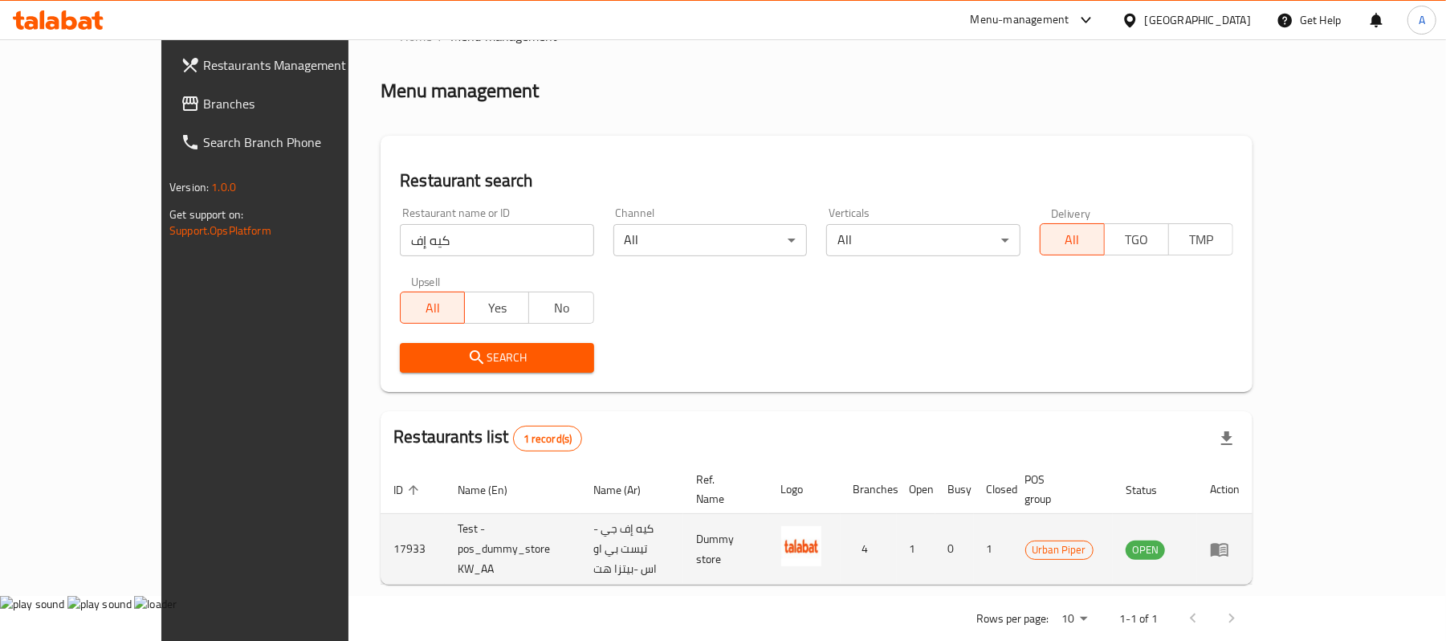
click at [604, 524] on td "كيه إف جي - تيست بي او اس -بيتزا هت" at bounding box center [631, 549] width 103 height 71
drag, startPoint x: 745, startPoint y: 519, endPoint x: 562, endPoint y: 531, distance: 183.4
click at [580, 531] on td "كيه إف جي - تيست بي او اس -بيتزا هت" at bounding box center [631, 549] width 103 height 71
click at [1239, 539] on link "enhanced table" at bounding box center [1225, 548] width 30 height 19
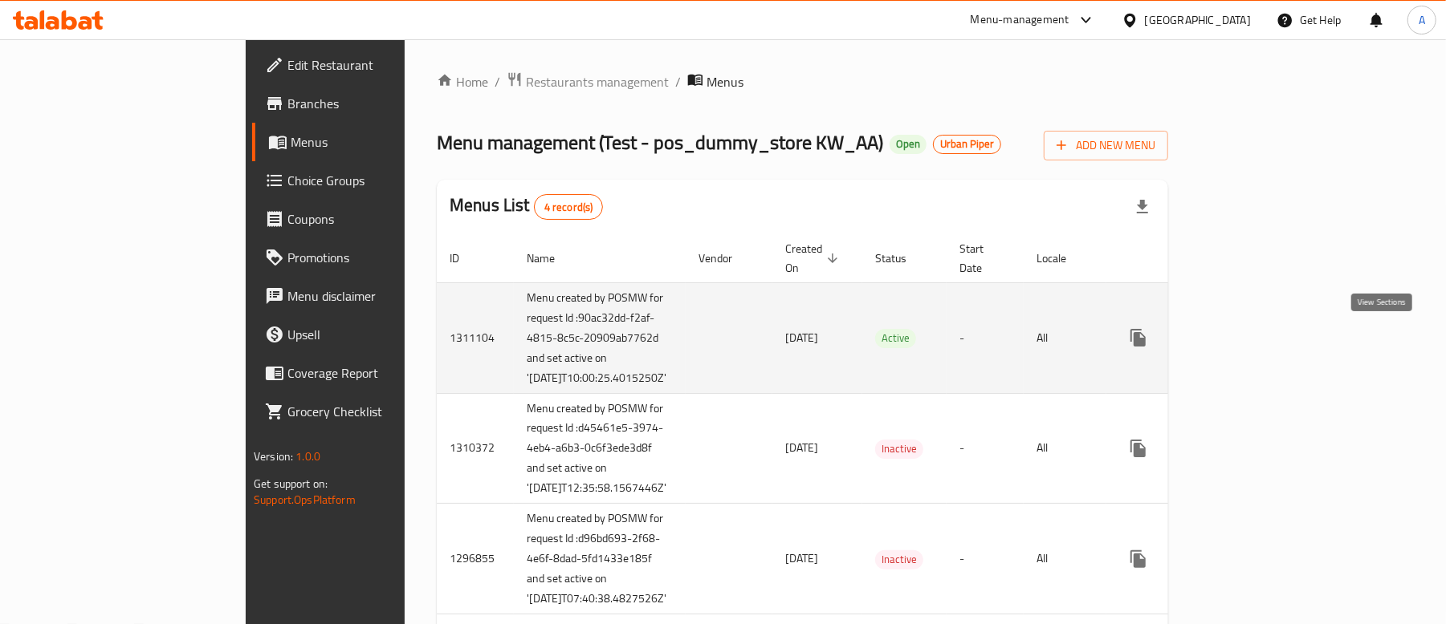
click at [1263, 344] on icon "enhanced table" at bounding box center [1253, 337] width 19 height 19
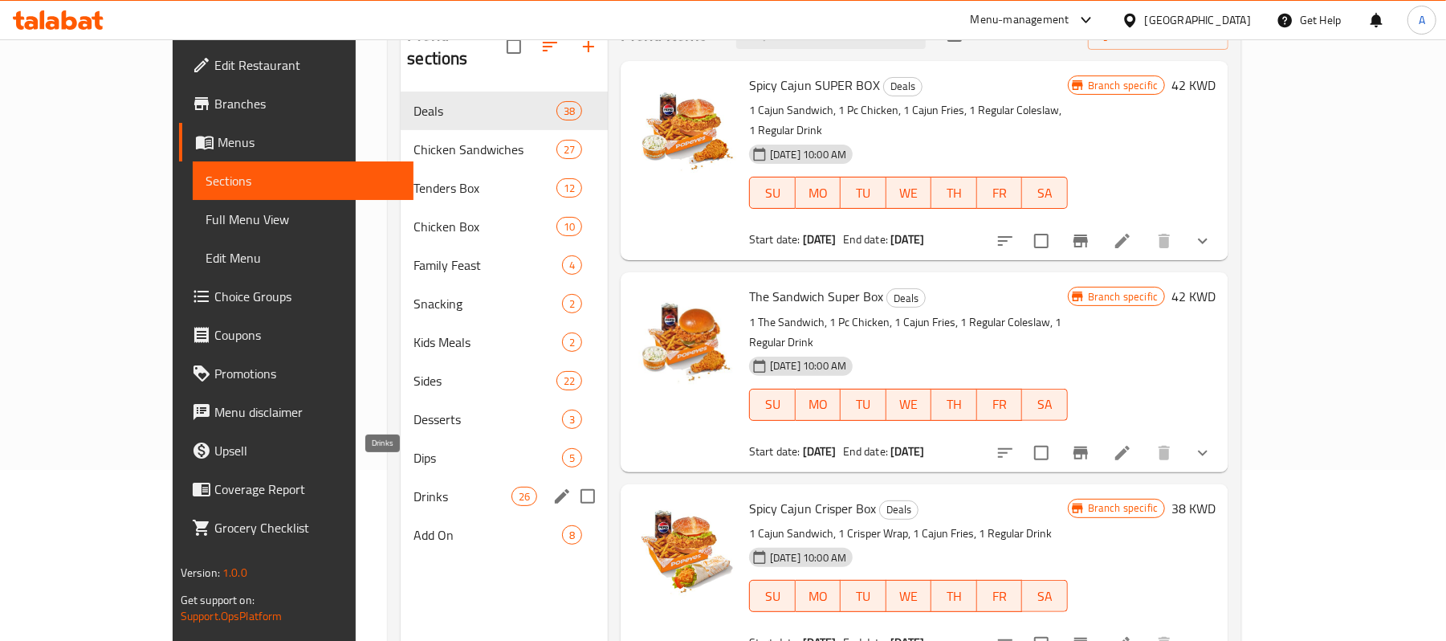
scroll to position [226, 0]
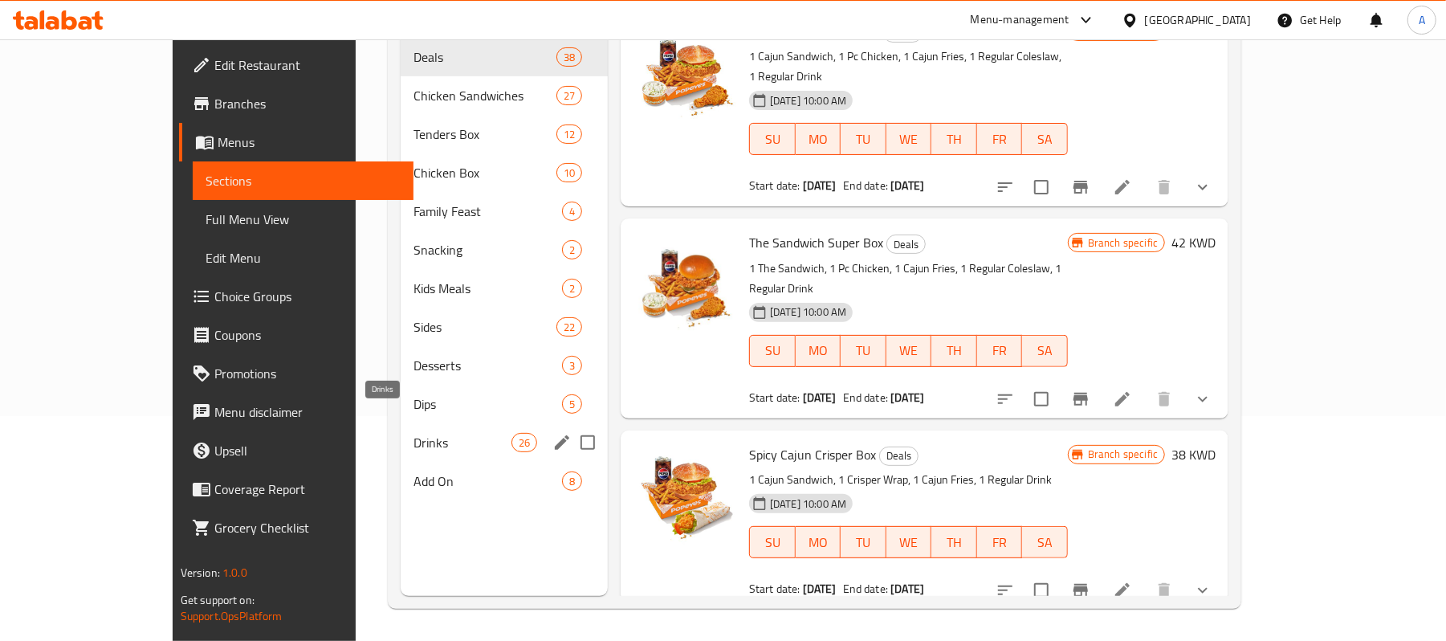
click at [413, 394] on span "Dips" at bounding box center [487, 403] width 148 height 19
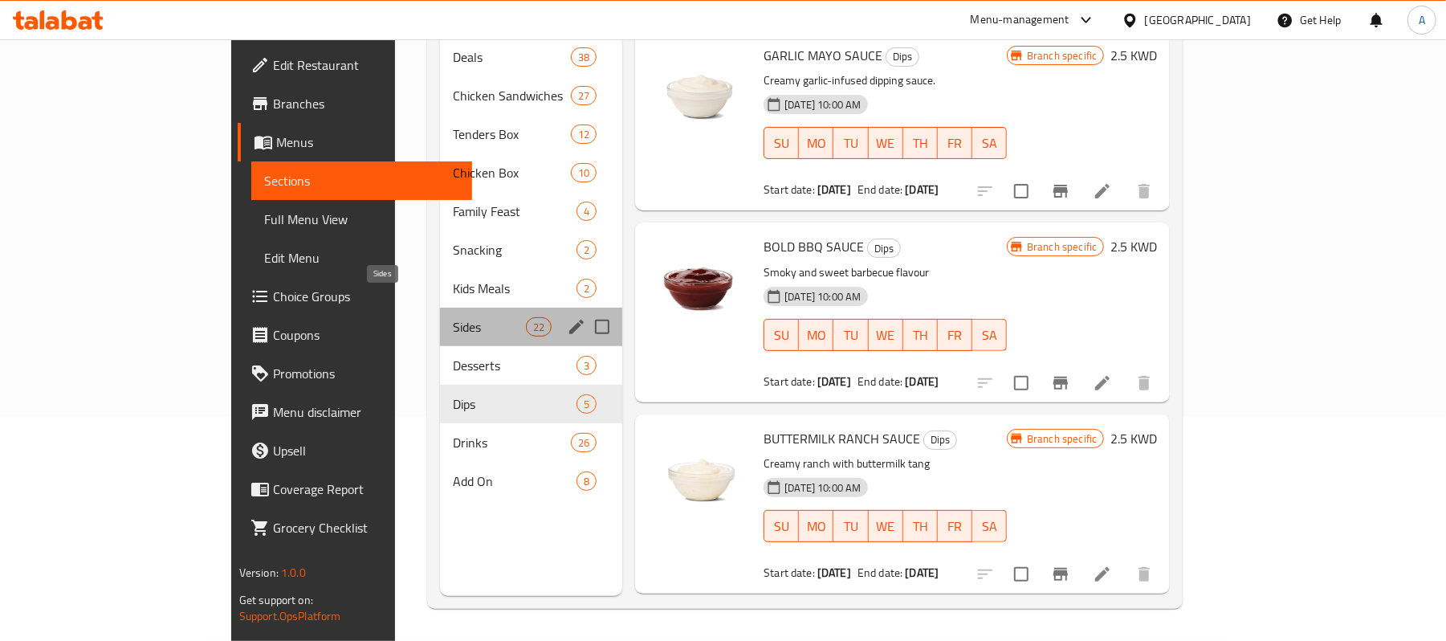
click at [453, 317] on span "Sides" at bounding box center [489, 326] width 73 height 19
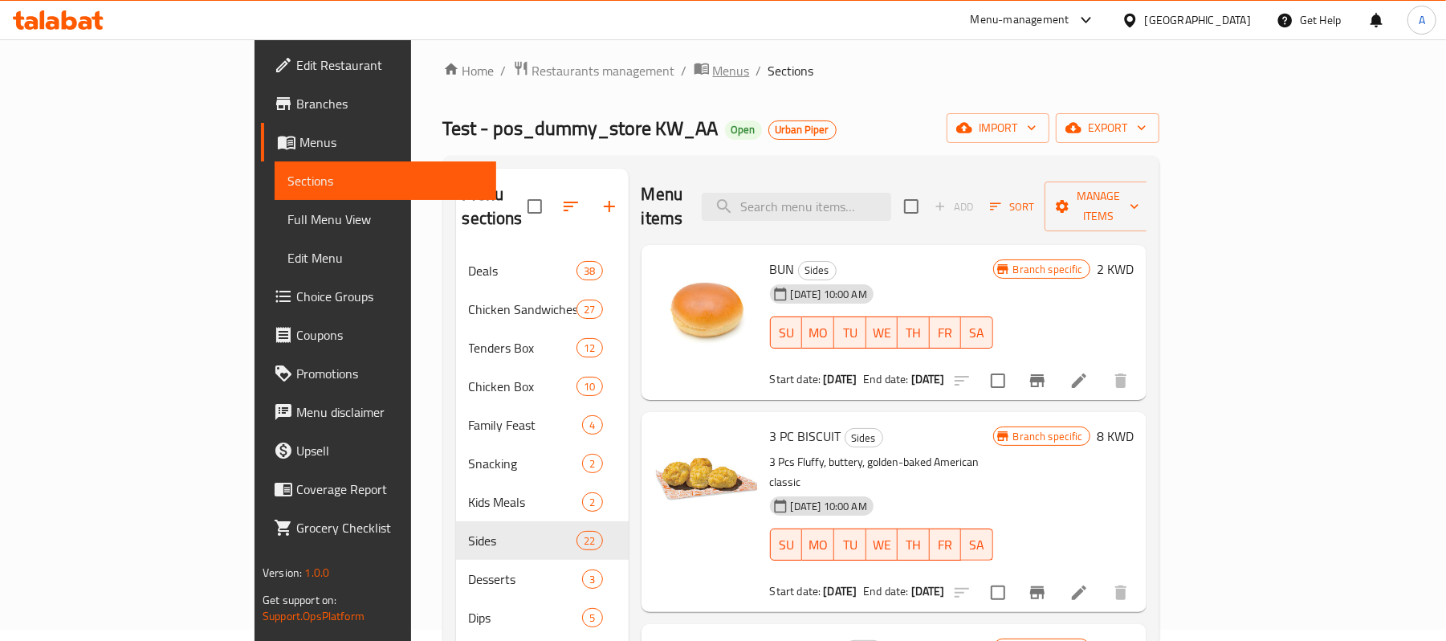
click at [713, 68] on span "Menus" at bounding box center [731, 70] width 37 height 19
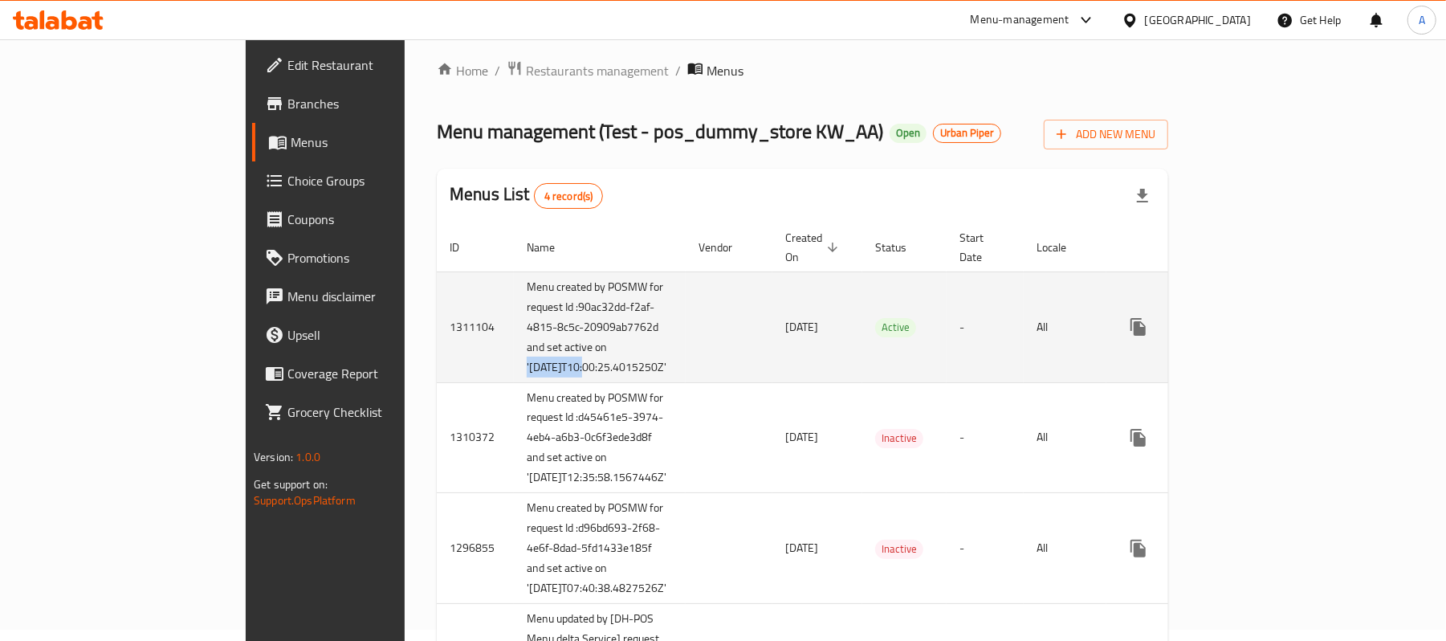
drag, startPoint x: 372, startPoint y: 393, endPoint x: 445, endPoint y: 353, distance: 82.6
click at [514, 353] on td "Menu created by POSMW for request Id :90ac32dd-f2af-4815-8c5c-20909ab7762d and …" at bounding box center [600, 326] width 172 height 111
drag, startPoint x: 405, startPoint y: 392, endPoint x: 421, endPoint y: 392, distance: 15.3
click at [514, 382] on td "Menu created by POSMW for request Id :90ac32dd-f2af-4815-8c5c-20909ab7762d and …" at bounding box center [600, 326] width 172 height 111
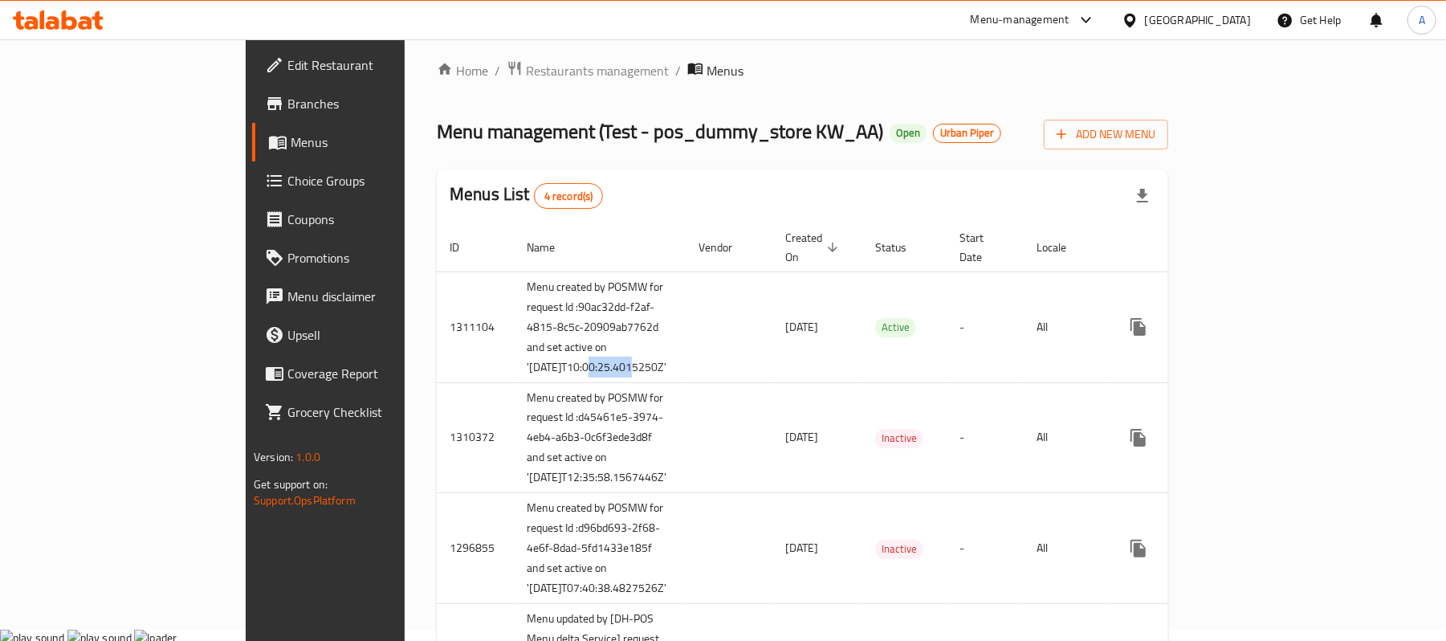
click at [252, 116] on link "Branches" at bounding box center [369, 103] width 235 height 39
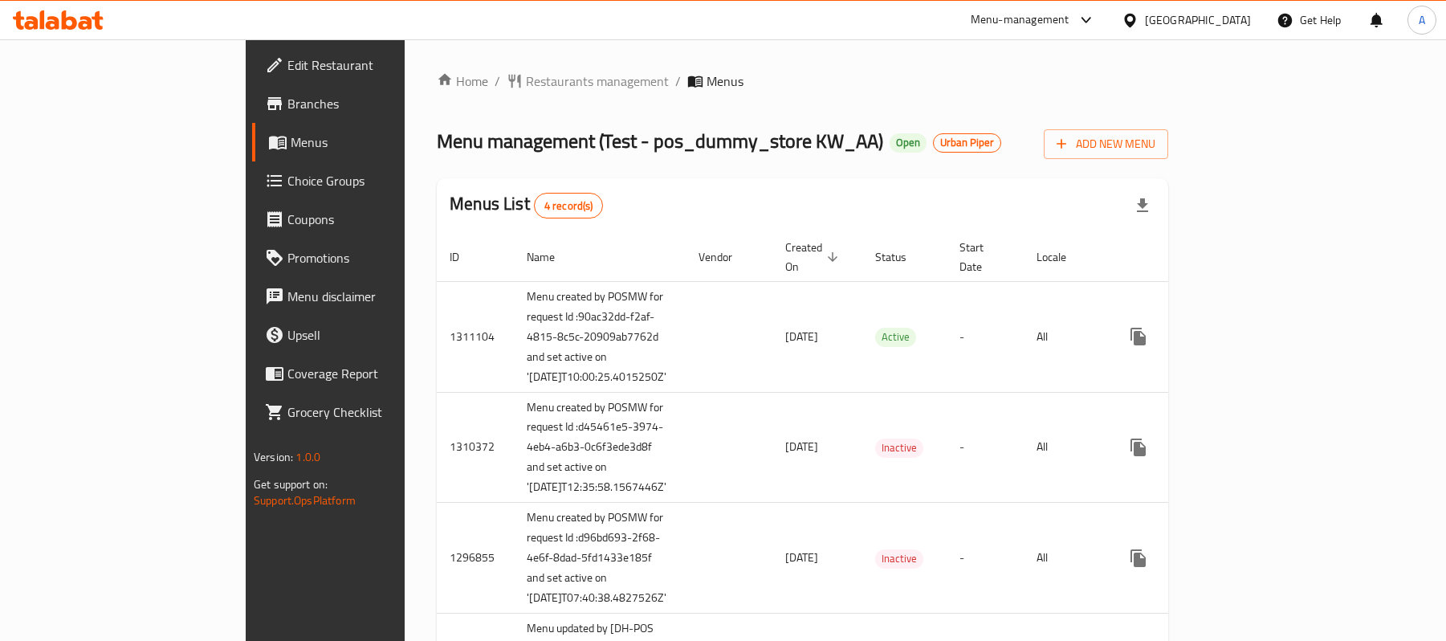
click at [1273, 355] on link "enhanced table" at bounding box center [1253, 336] width 39 height 39
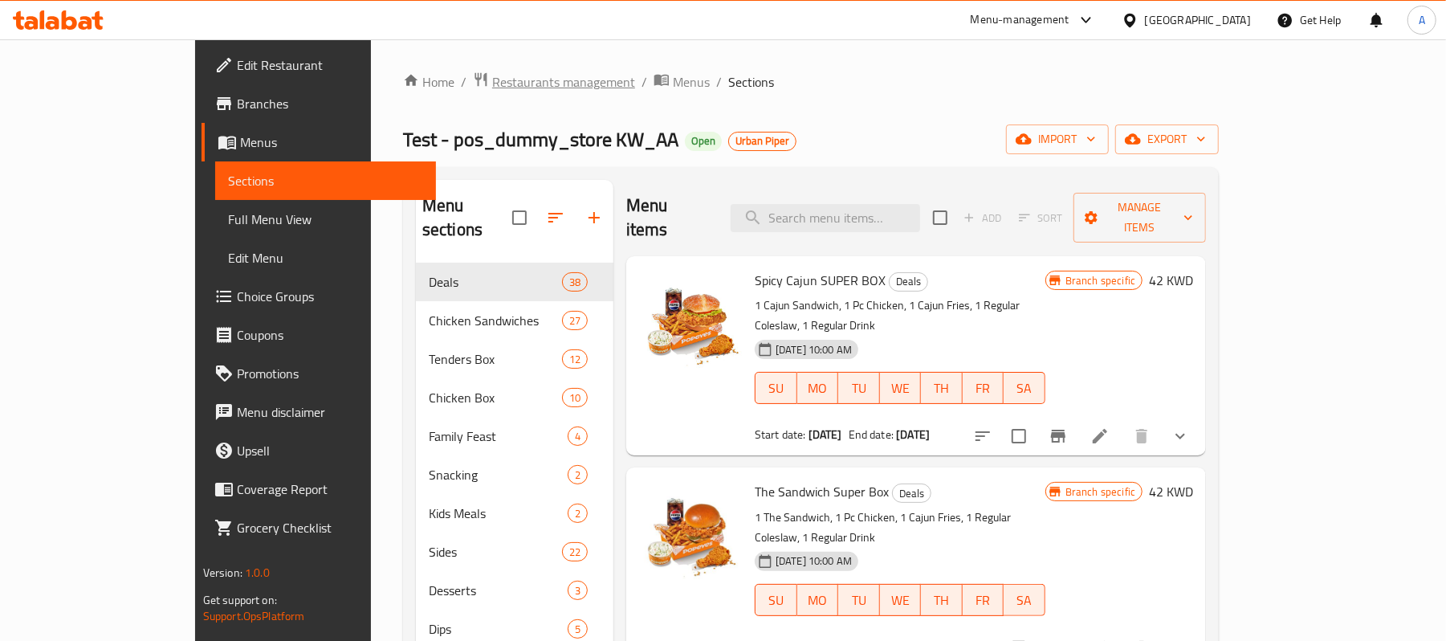
click at [492, 82] on span "Restaurants management" at bounding box center [563, 81] width 143 height 19
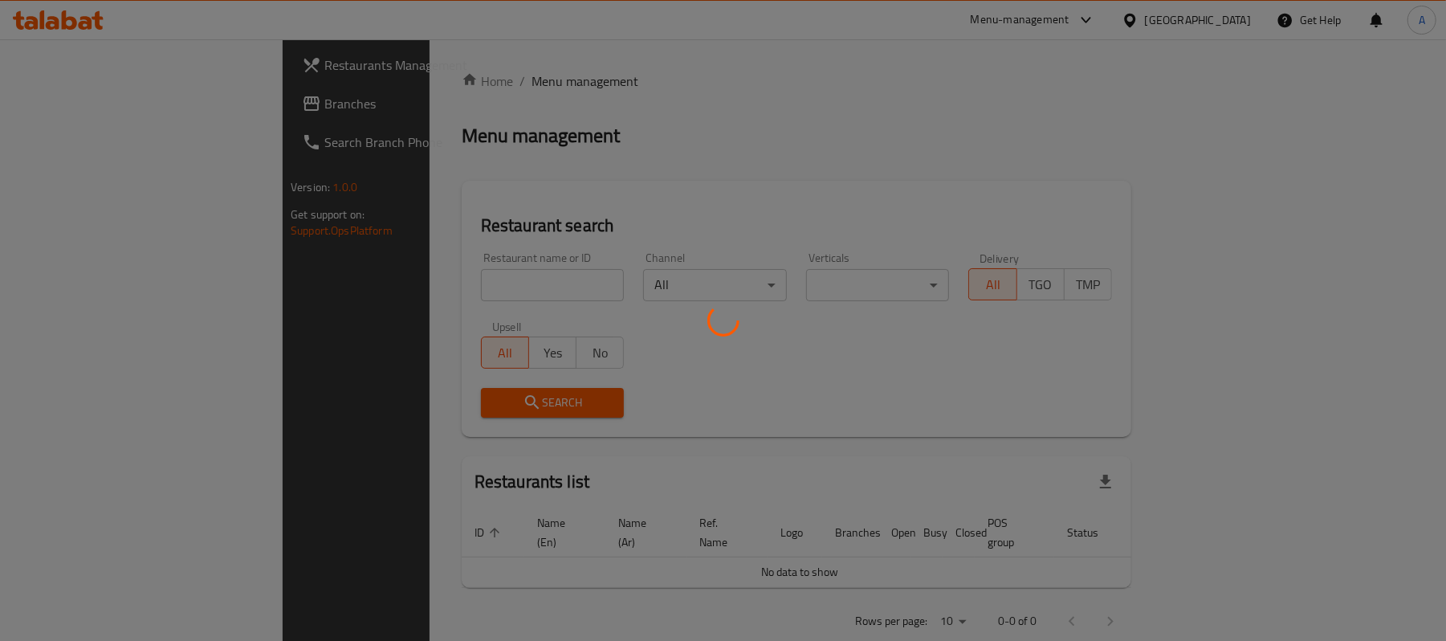
click at [502, 280] on div at bounding box center [723, 320] width 1446 height 641
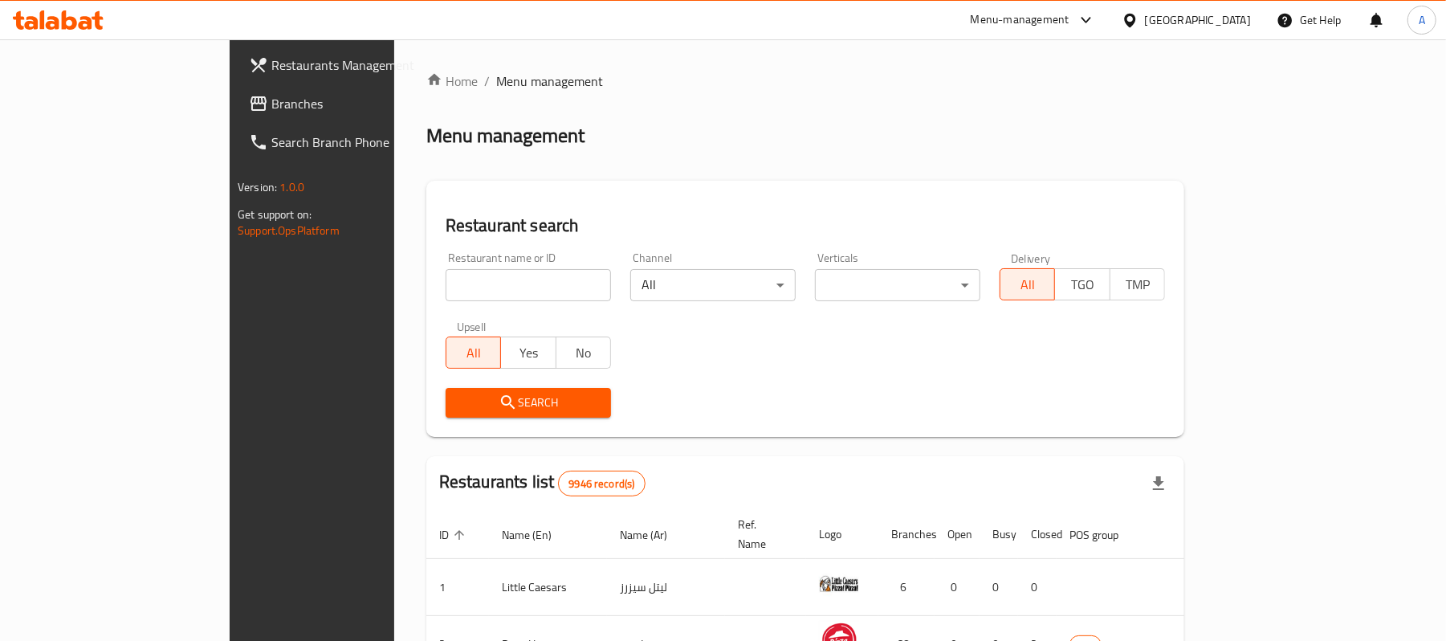
click at [498, 281] on input "search" at bounding box center [527, 285] width 165 height 32
paste input "17933"
type input "17933"
click button "Search" at bounding box center [527, 403] width 165 height 30
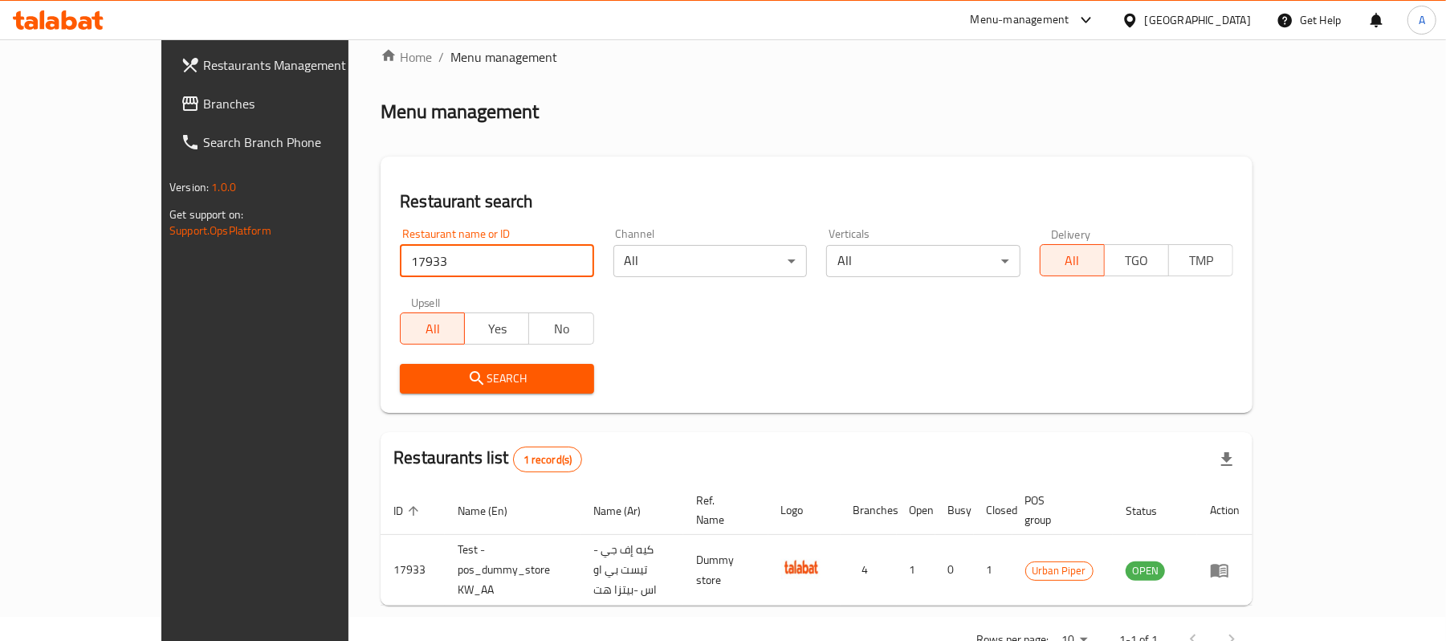
scroll to position [45, 0]
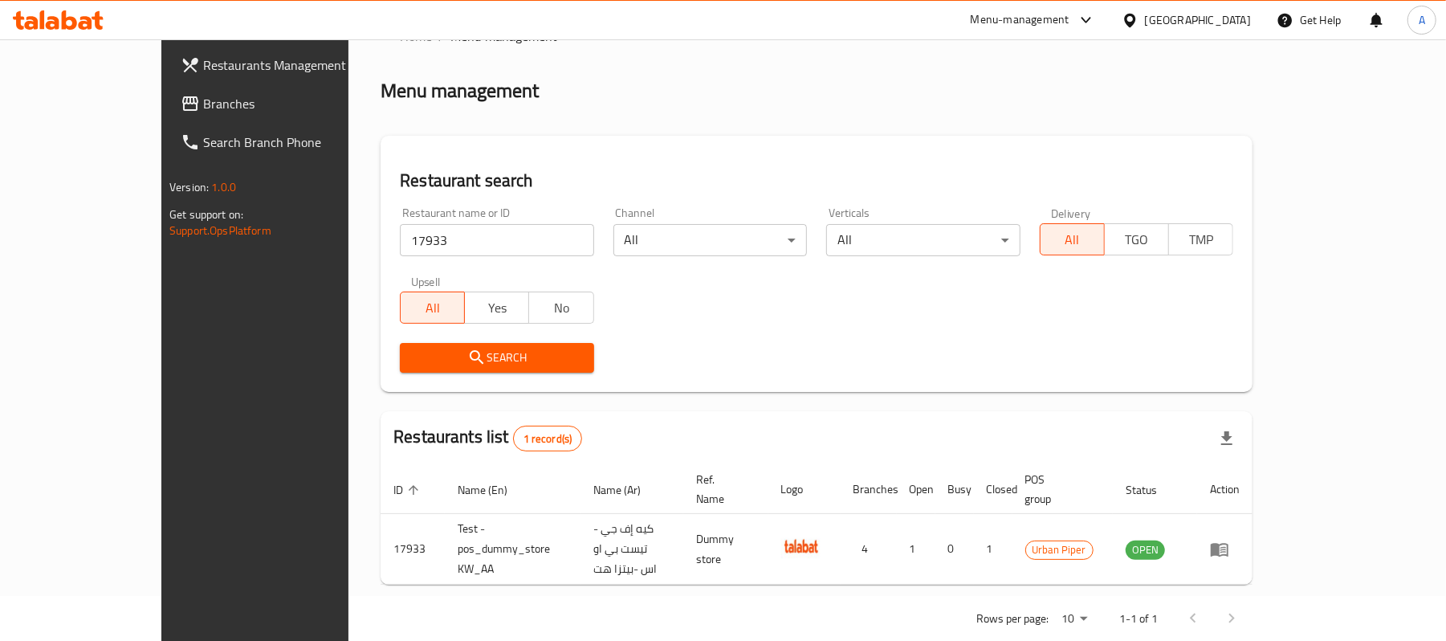
click at [1138, 27] on icon at bounding box center [1129, 20] width 17 height 17
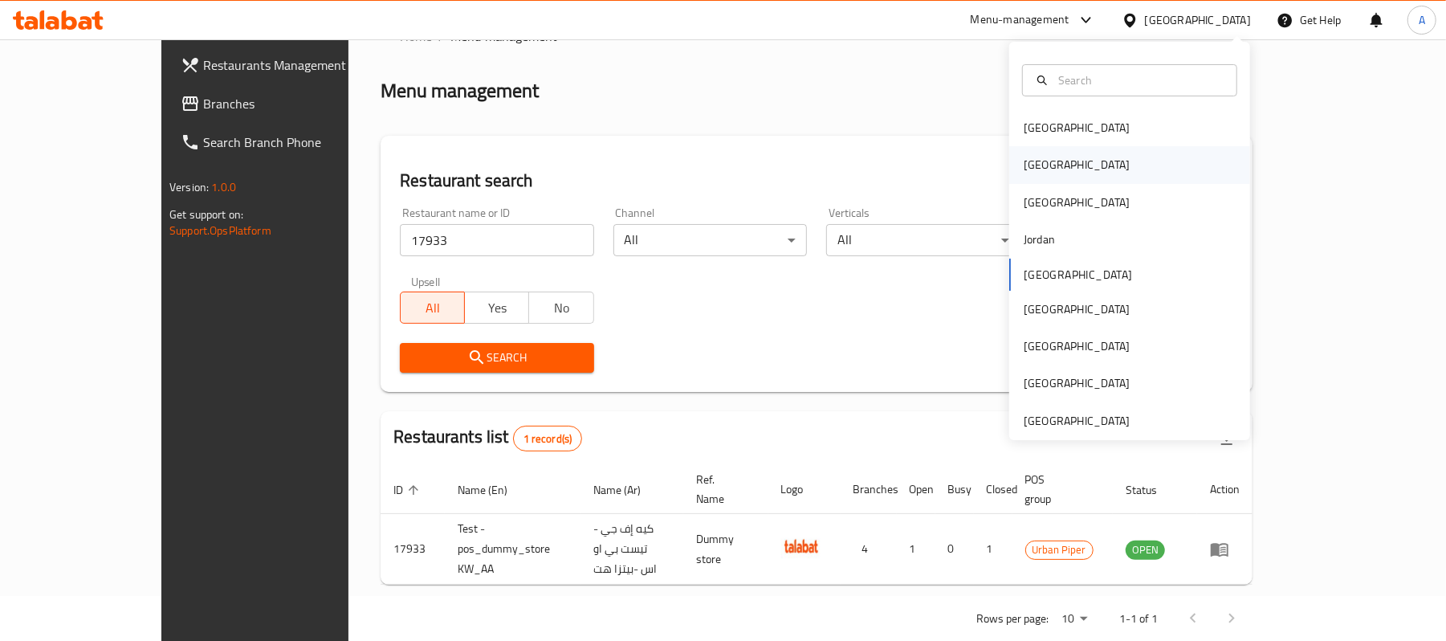
click at [1051, 169] on div "Egypt" at bounding box center [1129, 164] width 241 height 37
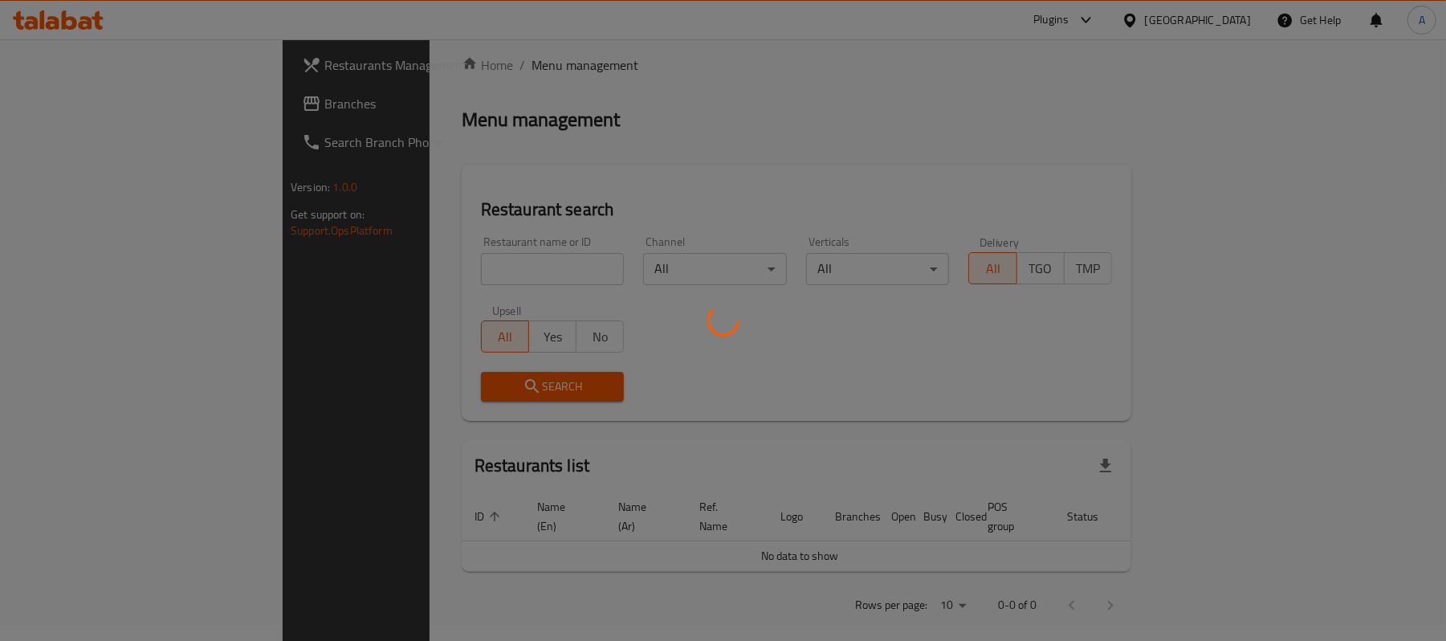
scroll to position [45, 0]
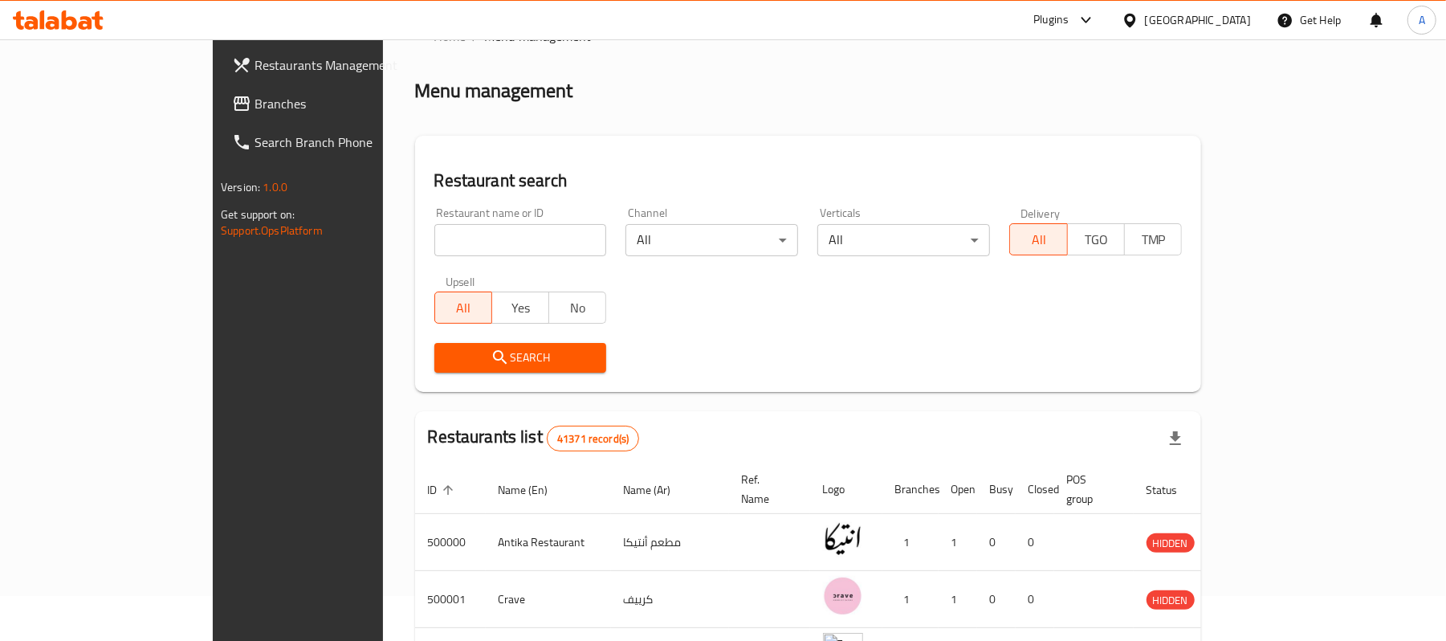
click at [444, 233] on input "search" at bounding box center [520, 240] width 173 height 32
type input "f"
type input "بولا هوم"
click button "Search" at bounding box center [520, 358] width 173 height 30
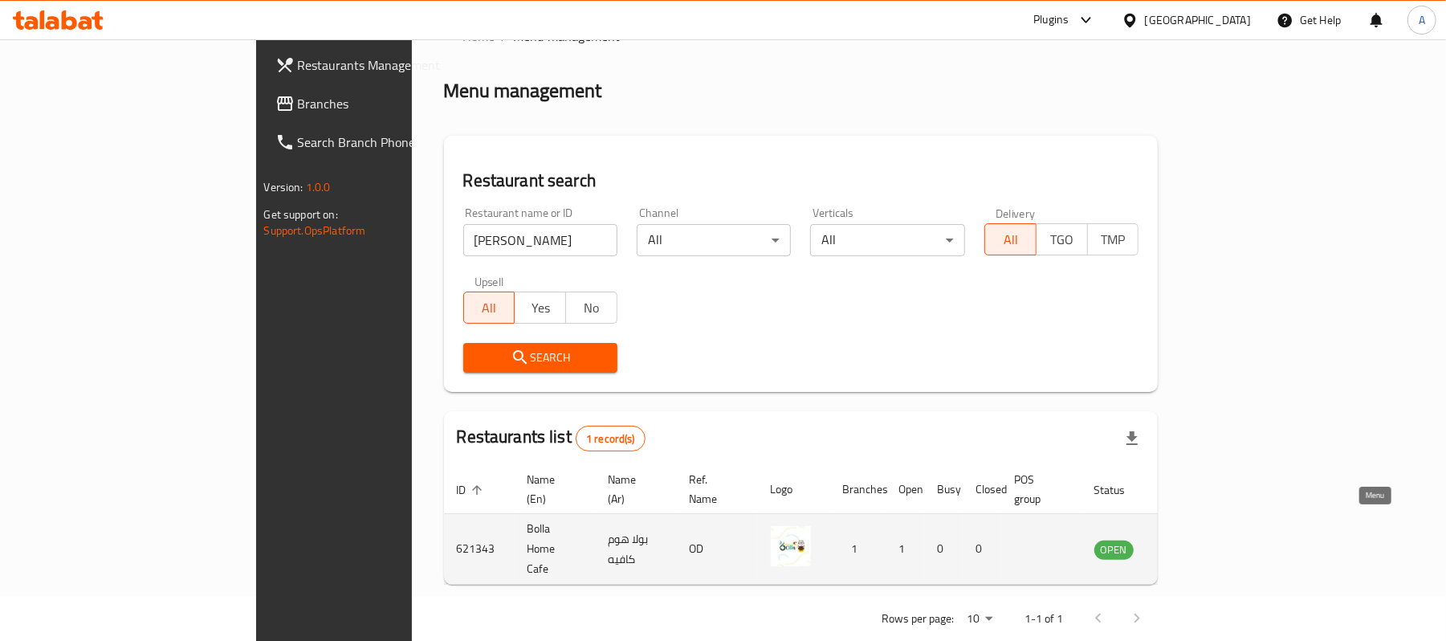
click at [1198, 539] on icon "enhanced table" at bounding box center [1187, 548] width 19 height 19
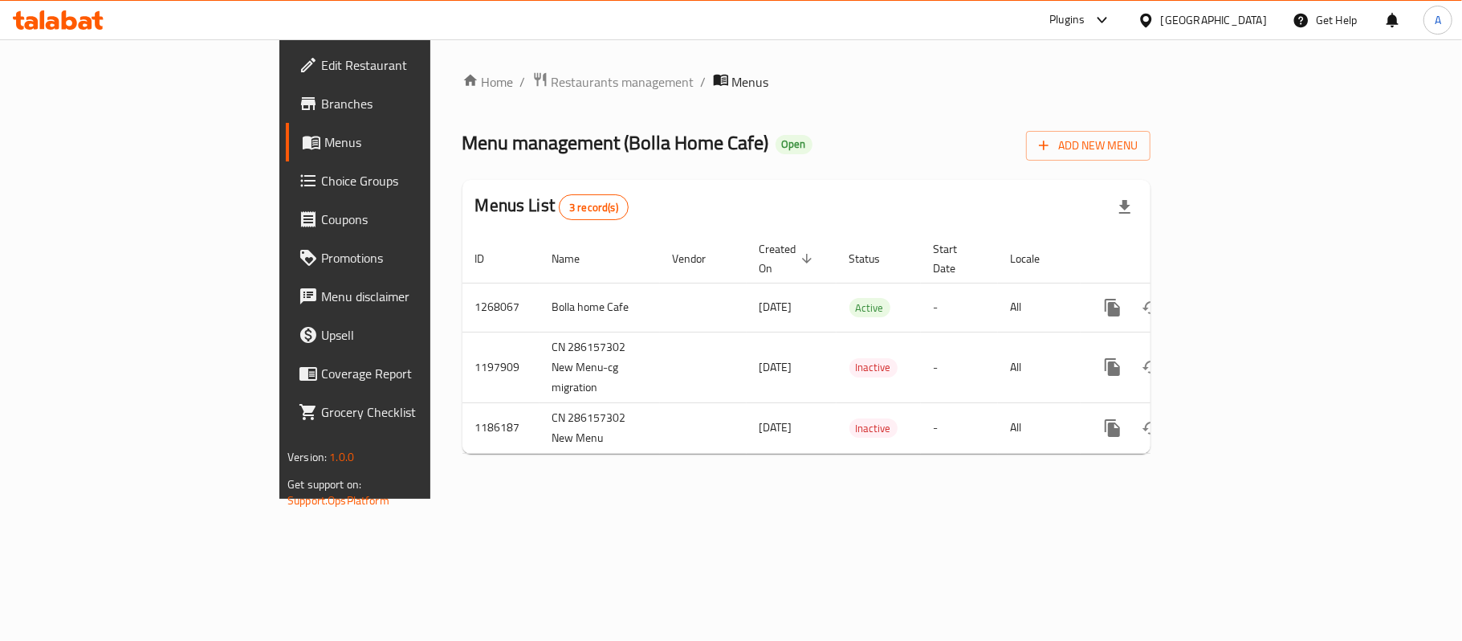
click at [286, 114] on link "Branches" at bounding box center [405, 103] width 238 height 39
